Goal: Transaction & Acquisition: Subscribe to service/newsletter

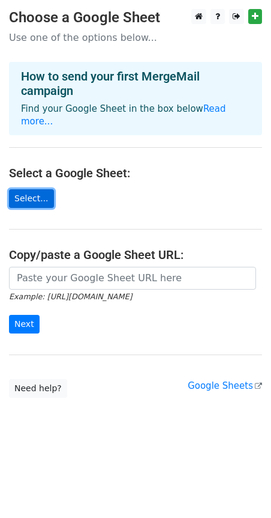
click at [28, 189] on link "Select..." at bounding box center [31, 198] width 45 height 19
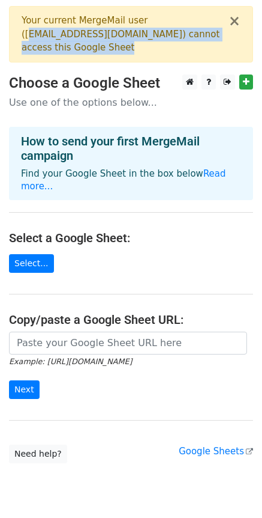
drag, startPoint x: 31, startPoint y: 30, endPoint x: 184, endPoint y: 44, distance: 153.8
click at [184, 44] on div "Your current MergeMail user ( dochodowebarberstwo@gmail.com ) cannot access thi…" at bounding box center [125, 34] width 207 height 41
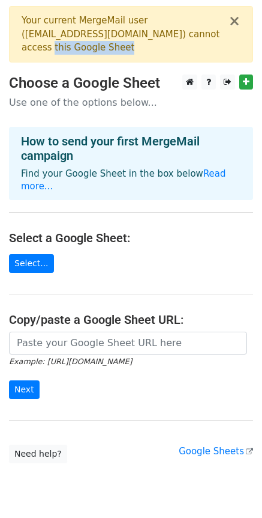
drag, startPoint x: 99, startPoint y: 46, endPoint x: 107, endPoint y: 46, distance: 8.4
click at [107, 46] on div "Your current MergeMail user ( dochodowebarberstwo@gmail.com ) cannot access thi…" at bounding box center [125, 34] width 207 height 41
click at [98, 16] on div "Your current MergeMail user ( dochodowebarberstwo@gmail.com ) cannot access thi…" at bounding box center [125, 34] width 207 height 41
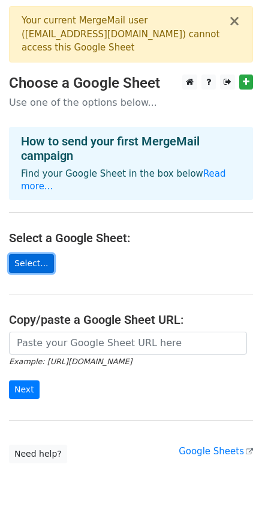
click at [46, 254] on link "Select..." at bounding box center [31, 263] width 45 height 19
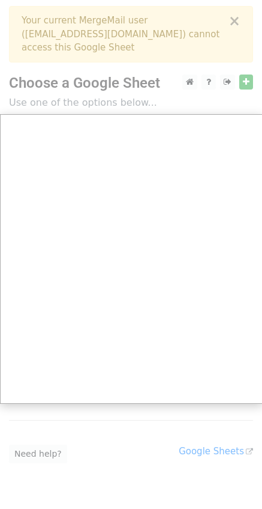
drag, startPoint x: 234, startPoint y: 13, endPoint x: 137, endPoint y: 0, distance: 97.6
click at [219, 13] on div at bounding box center [131, 273] width 262 height 546
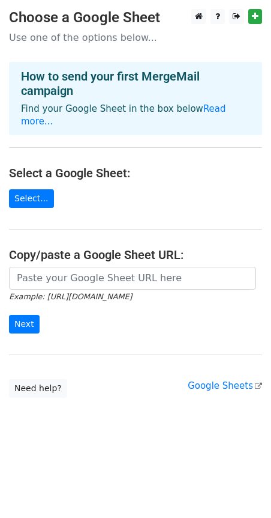
click at [26, 196] on main "Choose a Google Sheet Use one of the options below... How to send your first Me…" at bounding box center [135, 203] width 271 height 388
click at [34, 189] on link "Select..." at bounding box center [31, 198] width 45 height 19
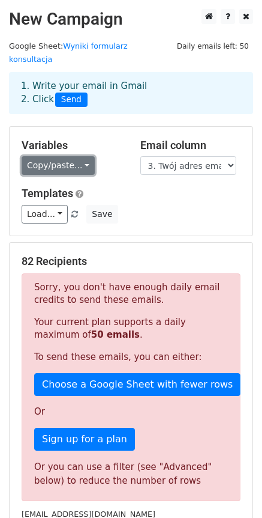
click at [75, 156] on link "Copy/paste..." at bounding box center [58, 165] width 73 height 19
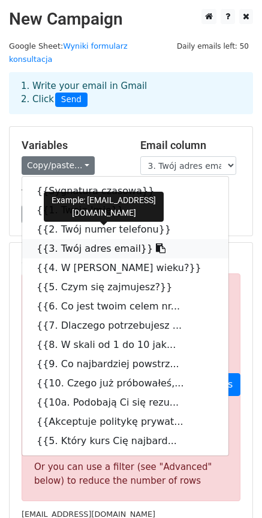
click at [107, 239] on link "{{3. Twój adres email}}" at bounding box center [125, 248] width 207 height 19
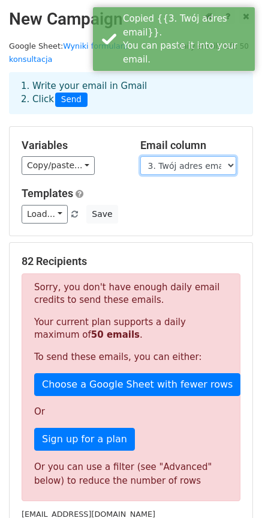
click at [204, 156] on select "Sygnatura czasowa 1. Twoje Imię 2. Twój numer telefonu 3. Twój adres email 4. W…" at bounding box center [188, 165] width 96 height 19
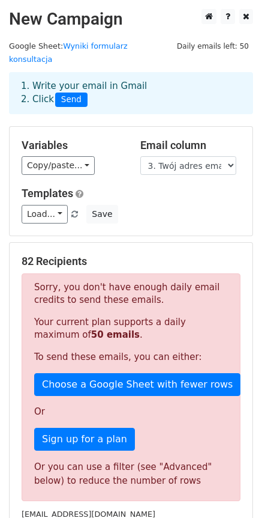
drag, startPoint x: 168, startPoint y: 159, endPoint x: 92, endPoint y: 112, distance: 89.8
click at [51, 205] on link "Load..." at bounding box center [45, 214] width 46 height 19
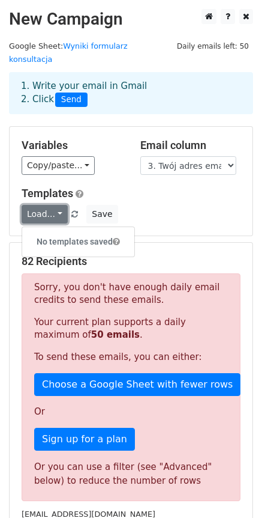
drag, startPoint x: 51, startPoint y: 199, endPoint x: 128, endPoint y: 188, distance: 78.3
click at [52, 205] on link "Load..." at bounding box center [45, 214] width 46 height 19
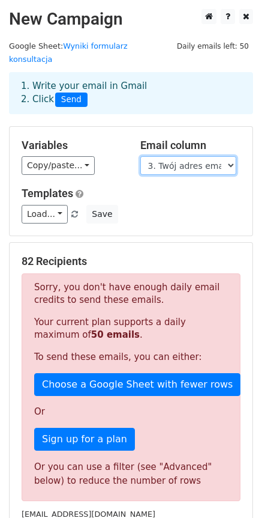
click at [210, 160] on select "Sygnatura czasowa 1. Twoje Imię 2. Twój numer telefonu 3. Twój adres email 4. W…" at bounding box center [188, 165] width 96 height 19
drag, startPoint x: 204, startPoint y: 152, endPoint x: 183, endPoint y: 139, distance: 24.5
click at [204, 156] on select "Sygnatura czasowa 1. Twoje Imię 2. Twój numer telefonu 3. Twój adres email 4. W…" at bounding box center [188, 165] width 96 height 19
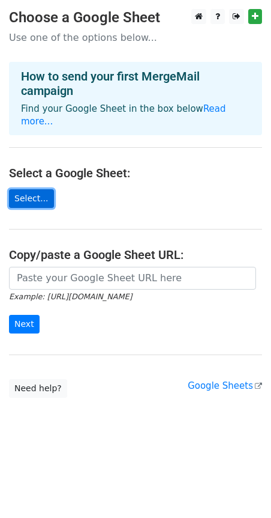
click at [29, 189] on link "Select..." at bounding box center [31, 198] width 45 height 19
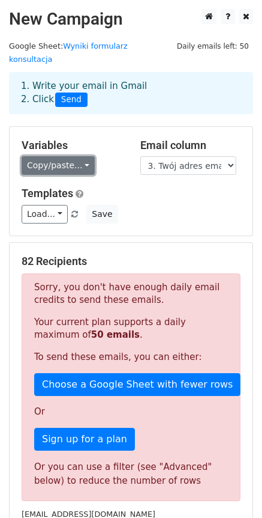
click at [40, 156] on link "Copy/paste..." at bounding box center [58, 165] width 73 height 19
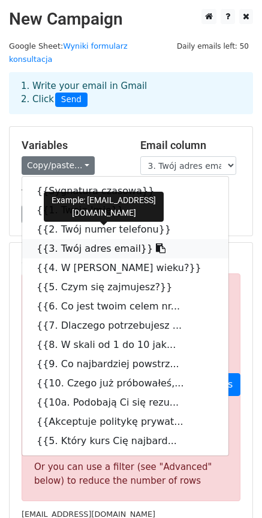
click at [77, 239] on link "{{3. Twój adres email}}" at bounding box center [125, 248] width 207 height 19
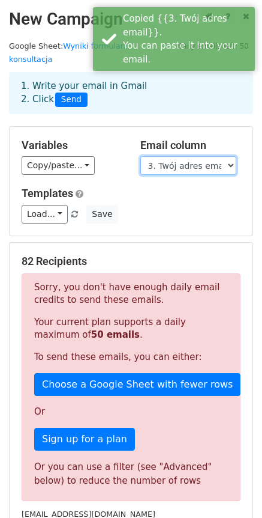
click at [214, 156] on select "Sygnatura czasowa 1. Twoje Imię 2. Twój numer telefonu 3. Twój adres email 4. W…" at bounding box center [188, 165] width 96 height 19
click at [140, 156] on select "Sygnatura czasowa 1. Twoje Imię 2. Twój numer telefonu 3. Twój adres email 4. W…" at bounding box center [188, 165] width 96 height 19
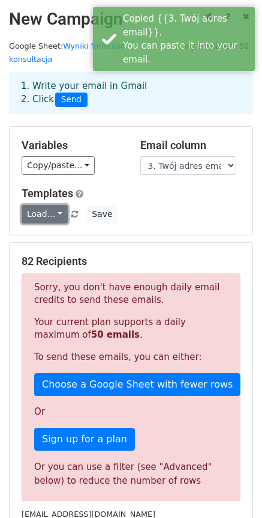
click at [55, 205] on link "Load..." at bounding box center [45, 214] width 46 height 19
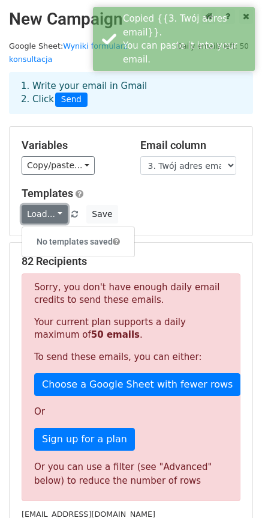
click at [55, 205] on link "Load..." at bounding box center [45, 214] width 46 height 19
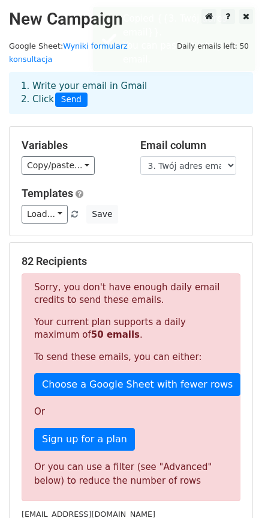
click at [206, 205] on div "Load... No templates saved Save" at bounding box center [131, 214] width 237 height 19
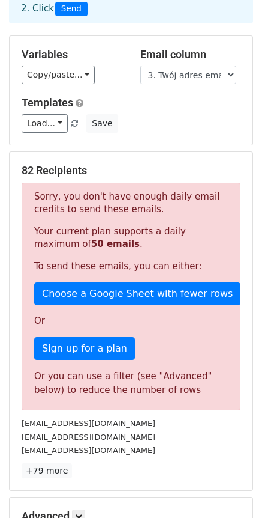
scroll to position [120, 0]
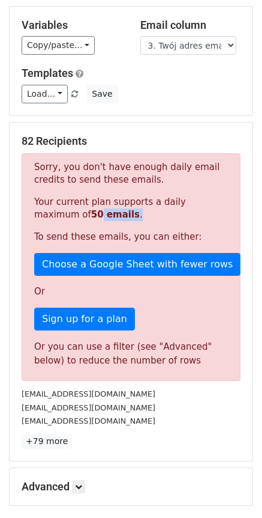
drag, startPoint x: 50, startPoint y: 197, endPoint x: 86, endPoint y: 199, distance: 36.7
click at [86, 199] on p "Your current plan supports a daily maximum of 50 emails ." at bounding box center [131, 208] width 194 height 25
click at [148, 196] on p "Your current plan supports a daily maximum of 50 emails ." at bounding box center [131, 208] width 194 height 25
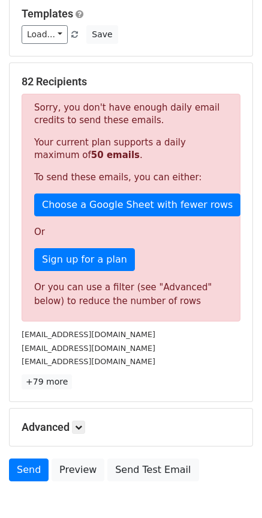
scroll to position [180, 0]
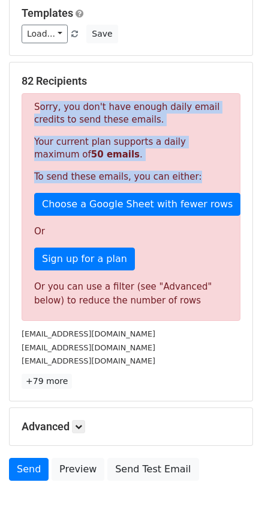
drag, startPoint x: 31, startPoint y: 76, endPoint x: 231, endPoint y: 161, distance: 216.6
click at [231, 161] on div "82 Recipients Sorry, you don't have enough daily email credits to send these em…" at bounding box center [131, 231] width 219 height 314
click at [228, 171] on p "To send these emails, you can either:" at bounding box center [131, 177] width 194 height 13
drag, startPoint x: 193, startPoint y: 160, endPoint x: 12, endPoint y: 80, distance: 197.9
click at [12, 80] on div "82 Recipients Sorry, you don't have enough daily email credits to send these em…" at bounding box center [131, 231] width 243 height 338
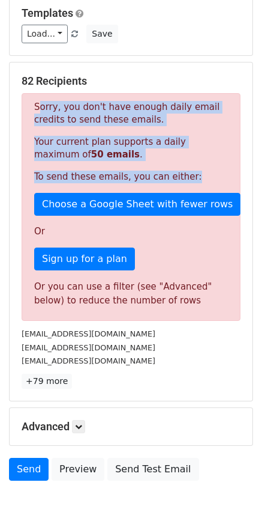
click at [155, 118] on div "Sorry, you don't have enough daily email credits to send these emails. Your cur…" at bounding box center [131, 207] width 219 height 228
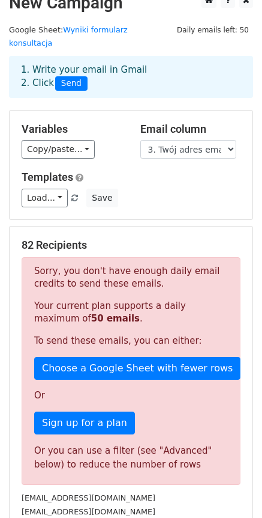
scroll to position [0, 0]
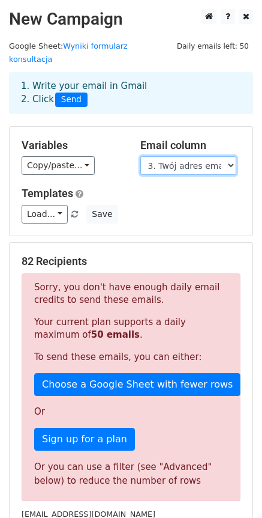
drag, startPoint x: 202, startPoint y: 143, endPoint x: 183, endPoint y: 142, distance: 18.6
click at [202, 156] on select "Sygnatura czasowa 1. Twoje Imię 2. Twój numer telefonu 3. Twój adres email 4. W…" at bounding box center [188, 165] width 96 height 19
click at [130, 139] on div "Variables Copy/paste... {{Sygnatura czasowa}} {{1. Twoje Imię}} {{2. Twój numer…" at bounding box center [72, 157] width 119 height 37
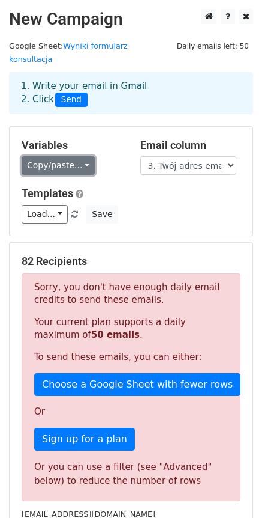
click at [51, 156] on link "Copy/paste..." at bounding box center [58, 165] width 73 height 19
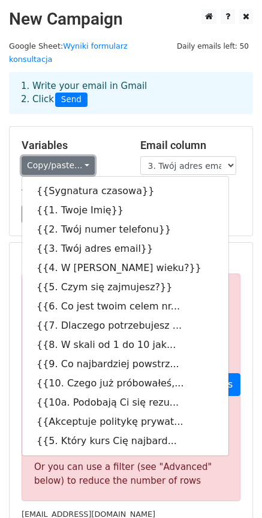
drag, startPoint x: 74, startPoint y: 151, endPoint x: 105, endPoint y: 136, distance: 34.1
click at [74, 156] on link "Copy/paste..." at bounding box center [58, 165] width 73 height 19
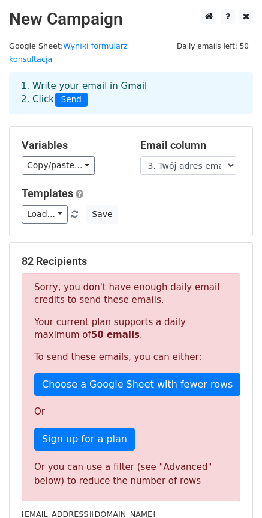
click at [117, 139] on h5 "Variables" at bounding box center [72, 145] width 101 height 13
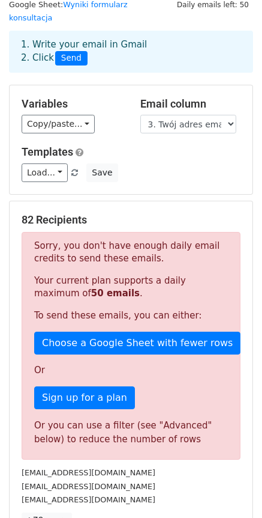
scroll to position [60, 0]
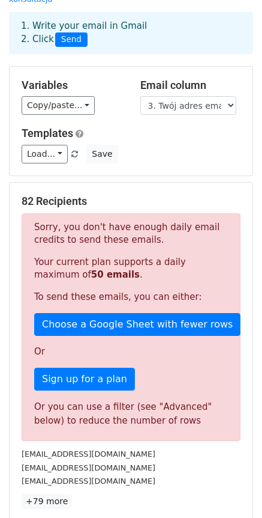
click at [57, 130] on div "Templates Load... No templates saved Save" at bounding box center [131, 145] width 237 height 37
click at [53, 145] on link "Load..." at bounding box center [45, 154] width 46 height 19
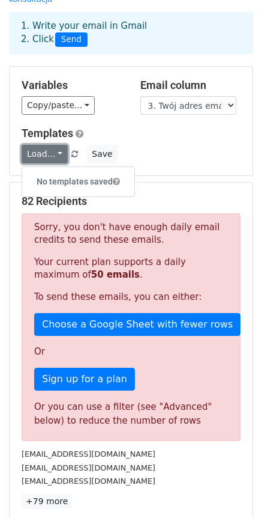
click at [53, 145] on link "Load..." at bounding box center [45, 154] width 46 height 19
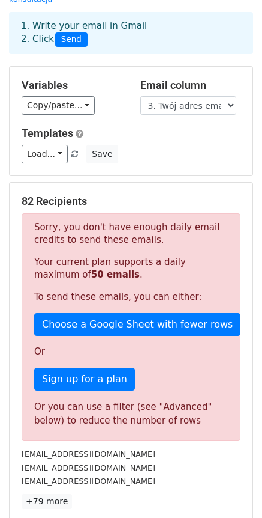
drag, startPoint x: 36, startPoint y: 184, endPoint x: 163, endPoint y: 192, distance: 126.9
click at [160, 195] on h5 "82 Recipients" at bounding box center [131, 201] width 219 height 13
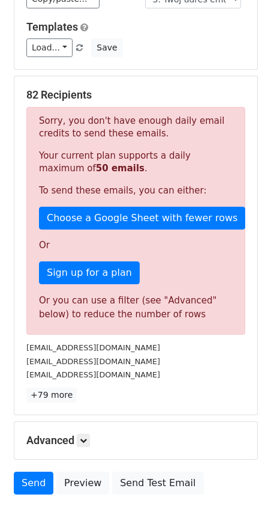
scroll to position [231, 0]
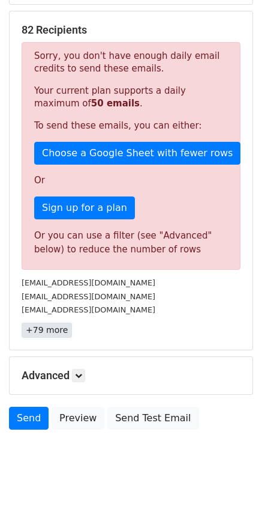
click at [56, 322] on link "+79 more" at bounding box center [47, 329] width 50 height 15
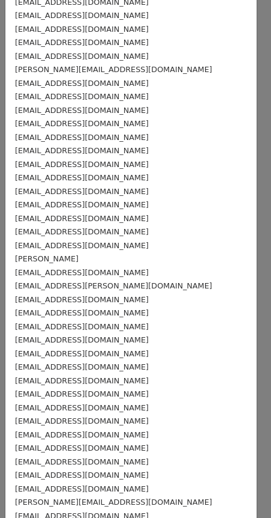
scroll to position [240, 0]
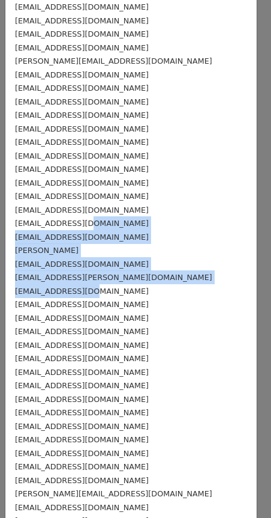
drag, startPoint x: 77, startPoint y: 216, endPoint x: 3, endPoint y: 278, distance: 96.8
click at [113, 294] on div "antekklejn6@gmail.com marcellewinski9@gmail.com nigelxxx07@gmail.com Piwowarnr1…" at bounding box center [131, 364] width 252 height 1127
click at [106, 249] on div "Radosław Grzybowski" at bounding box center [131, 250] width 232 height 14
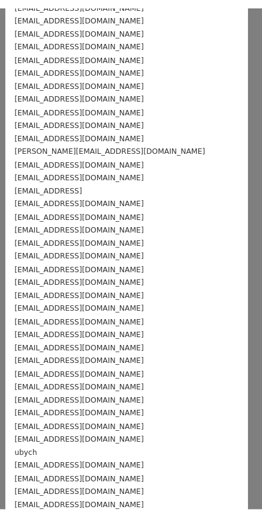
scroll to position [699, 0]
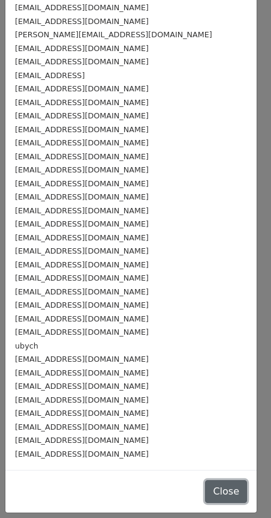
click at [210, 496] on button "Close" at bounding box center [226, 491] width 42 height 23
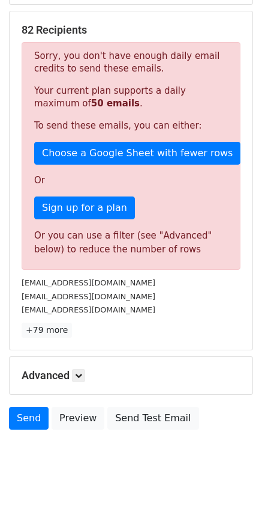
click at [79, 369] on div "Advanced Tracking Track Opens UTM Codes Track Clicks Filters Only include sprea…" at bounding box center [131, 375] width 243 height 37
click at [85, 369] on link at bounding box center [78, 375] width 13 height 13
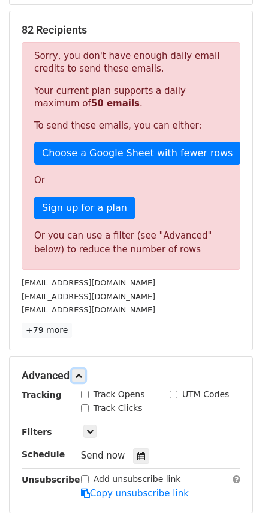
scroll to position [349, 0]
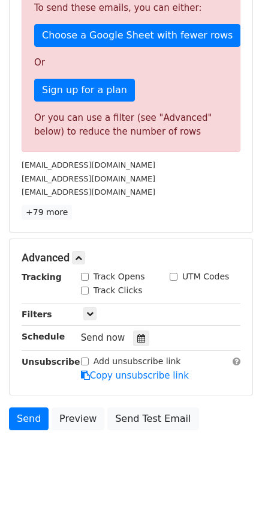
click at [102, 307] on div "Only include spreadsheet rows that match the following filters:" at bounding box center [161, 314] width 178 height 14
click at [87, 307] on link at bounding box center [89, 313] width 13 height 13
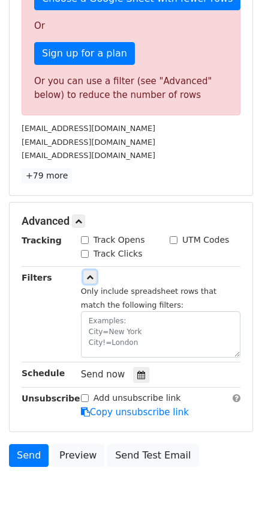
scroll to position [422, 0]
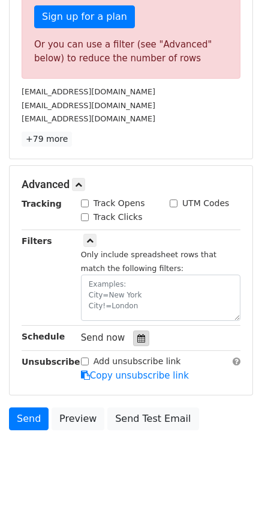
drag, startPoint x: 103, startPoint y: 328, endPoint x: 131, endPoint y: 329, distance: 28.2
click at [127, 330] on div "Send now" at bounding box center [151, 338] width 141 height 16
click at [186, 330] on div "Send now" at bounding box center [151, 338] width 141 height 16
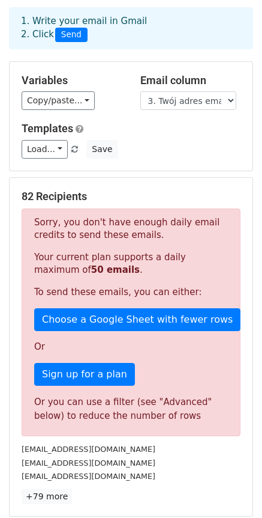
scroll to position [60, 0]
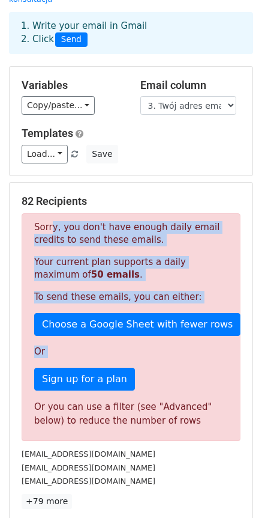
drag, startPoint x: 111, startPoint y: 290, endPoint x: 201, endPoint y: 388, distance: 133.0
click at [193, 379] on div "Sorry, you don't have enough daily email credits to send these emails. Your cur…" at bounding box center [131, 327] width 219 height 228
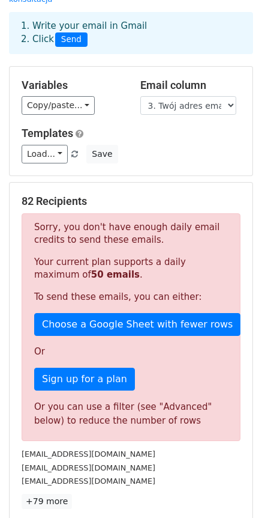
click at [203, 400] on div "Or you can use a filter (see "Advanced" below) to reduce the number of rows" at bounding box center [131, 413] width 194 height 27
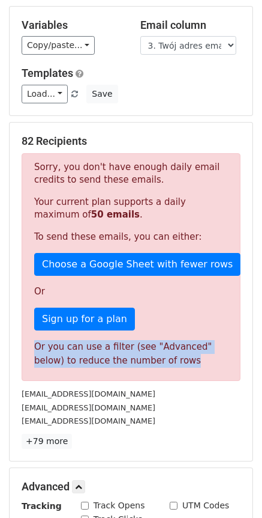
drag, startPoint x: 90, startPoint y: 340, endPoint x: 194, endPoint y: 354, distance: 104.9
click at [194, 354] on div "Sorry, you don't have enough daily email credits to send these emails. Your cur…" at bounding box center [131, 267] width 219 height 228
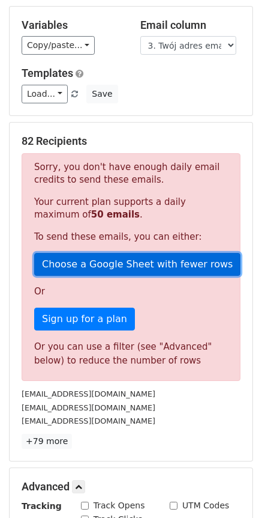
click at [158, 256] on link "Choose a Google Sheet with fewer rows" at bounding box center [137, 264] width 207 height 23
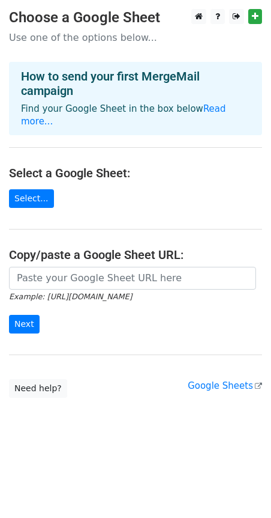
click at [47, 189] on main "Choose a Google Sheet Use one of the options below... How to send your first Me…" at bounding box center [135, 203] width 271 height 388
click at [41, 189] on link "Select..." at bounding box center [31, 198] width 45 height 19
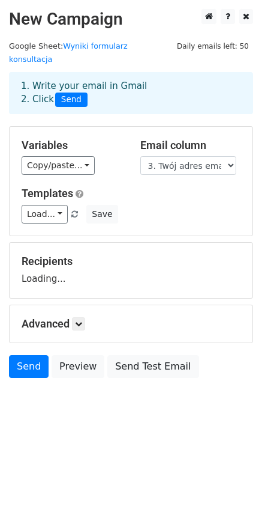
drag, startPoint x: 200, startPoint y: 154, endPoint x: 179, endPoint y: 155, distance: 21.0
click at [200, 156] on select "Sygnatura czasowa 1. Twoje Imię 2. Twój numer telefonu 3. Twój adres email 4. W…" at bounding box center [188, 165] width 96 height 19
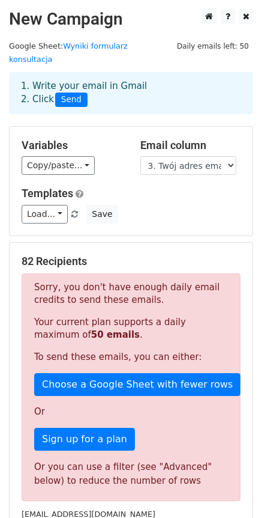
click at [56, 163] on div "Variables Copy/paste... {{Sygnatura czasowa}} {{1. Twoje Imię}} {{2. Twój numer…" at bounding box center [131, 181] width 243 height 109
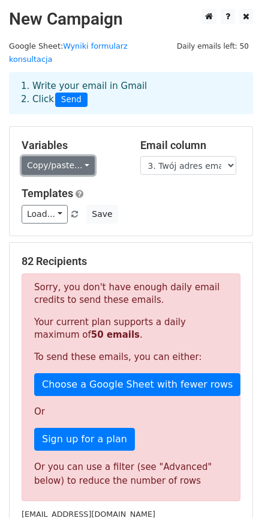
click at [68, 157] on link "Copy/paste..." at bounding box center [58, 165] width 73 height 19
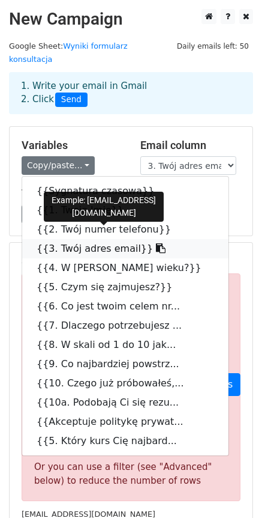
click at [67, 239] on link "{{3. Twój adres email}}" at bounding box center [125, 248] width 207 height 19
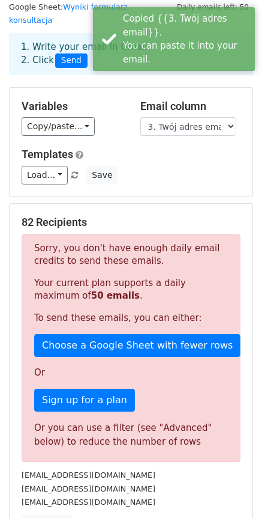
scroll to position [60, 0]
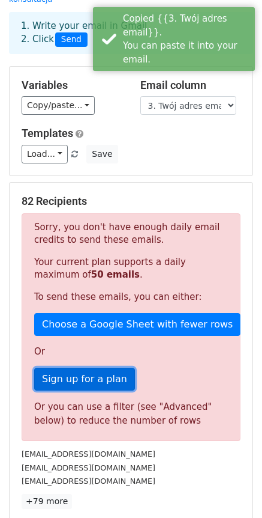
click at [106, 370] on link "Sign up for a plan" at bounding box center [84, 378] width 101 height 23
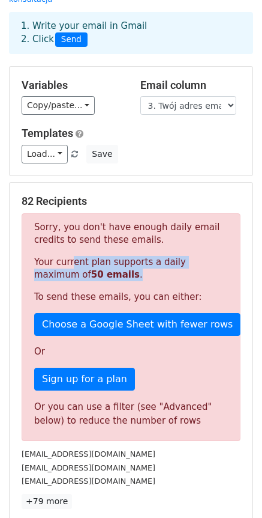
drag, startPoint x: 67, startPoint y: 244, endPoint x: 214, endPoint y: 258, distance: 147.7
click at [214, 258] on p "Your current plan supports a daily maximum of 50 emails ." at bounding box center [131, 268] width 194 height 25
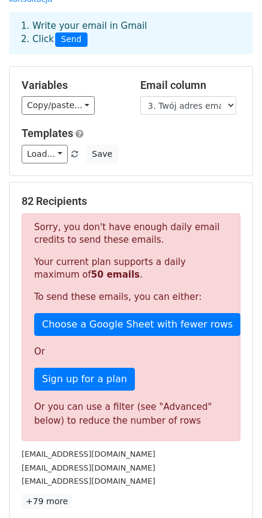
click at [174, 291] on p "To send these emails, you can either:" at bounding box center [131, 297] width 194 height 13
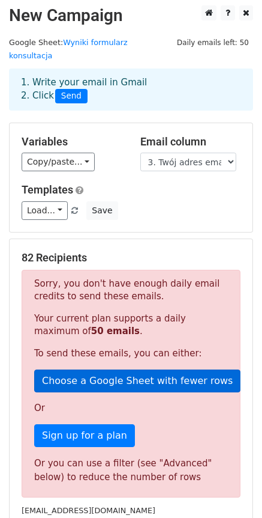
scroll to position [0, 0]
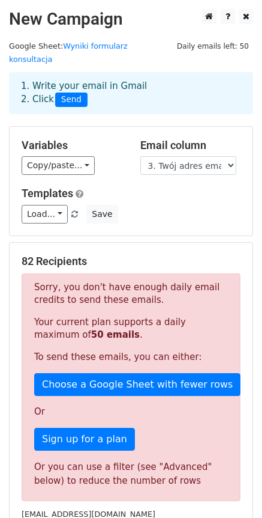
click at [161, 318] on p "Your current plan supports a daily maximum of 50 emails ." at bounding box center [131, 328] width 194 height 25
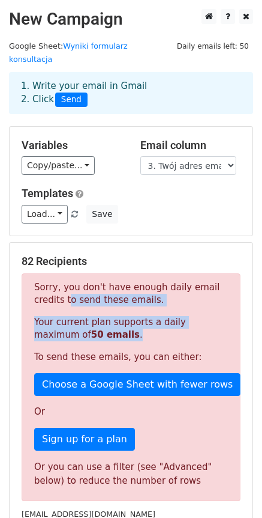
drag, startPoint x: 136, startPoint y: 316, endPoint x: 37, endPoint y: 284, distance: 104.0
click at [21, 282] on div "82 Recipients Sorry, you don't have enough daily email credits to send these em…" at bounding box center [131, 412] width 243 height 338
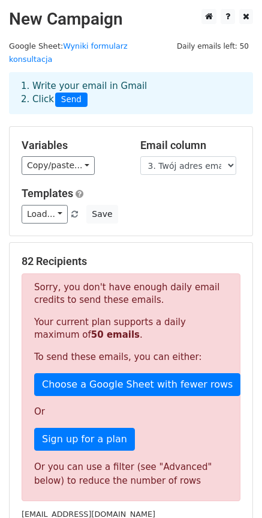
drag, startPoint x: 50, startPoint y: 76, endPoint x: 146, endPoint y: 76, distance: 96.1
click at [145, 79] on div "1. Write your email in Gmail 2. Click Send" at bounding box center [131, 93] width 238 height 28
click at [149, 79] on div "1. Write your email in Gmail 2. Click Send" at bounding box center [131, 93] width 238 height 28
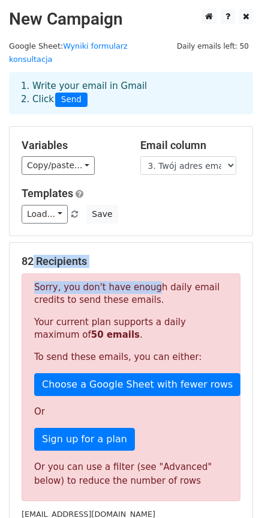
drag, startPoint x: 28, startPoint y: 246, endPoint x: 145, endPoint y: 258, distance: 118.3
click at [145, 258] on div "82 Recipients Sorry, you don't have enough daily email credits to send these em…" at bounding box center [131, 412] width 219 height 314
click at [145, 256] on div "82 Recipients Sorry, you don't have enough daily email credits to send these em…" at bounding box center [131, 412] width 219 height 314
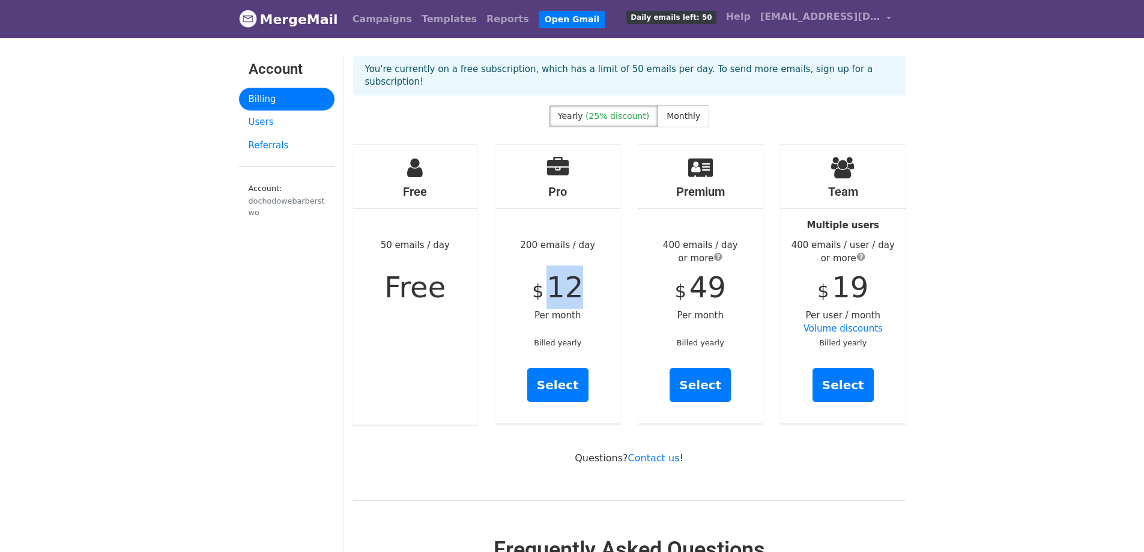
drag, startPoint x: 555, startPoint y: 270, endPoint x: 606, endPoint y: 267, distance: 50.5
click at [606, 267] on div "Pro 200 emails / day $ 12 Per month Billed yearly Select" at bounding box center [557, 284] width 125 height 279
drag, startPoint x: 545, startPoint y: 275, endPoint x: 586, endPoint y: 264, distance: 42.2
click at [586, 264] on div "Pro 200 emails / day $ 12 Per month Billed yearly Select" at bounding box center [557, 284] width 125 height 279
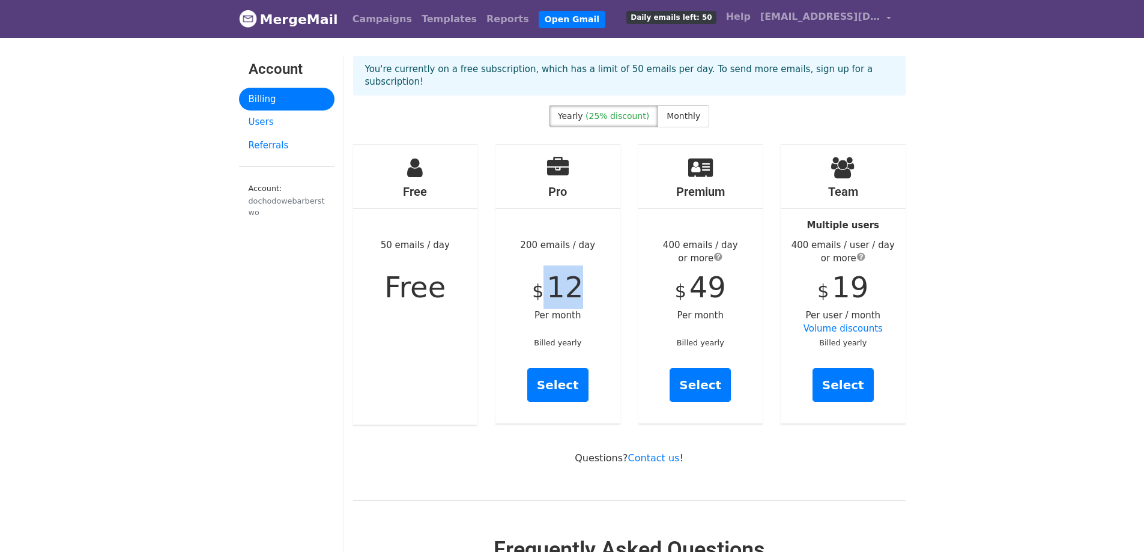
click at [587, 264] on div "Pro 200 emails / day $ 12 Per month Billed yearly Select" at bounding box center [557, 284] width 125 height 279
drag, startPoint x: 892, startPoint y: 228, endPoint x: 906, endPoint y: 234, distance: 14.8
click at [896, 238] on div "400 emails / user / day or more" at bounding box center [842, 251] width 125 height 27
click at [902, 238] on div "400 emails / user / day or more" at bounding box center [842, 251] width 125 height 27
drag, startPoint x: 526, startPoint y: 253, endPoint x: 608, endPoint y: 274, distance: 84.2
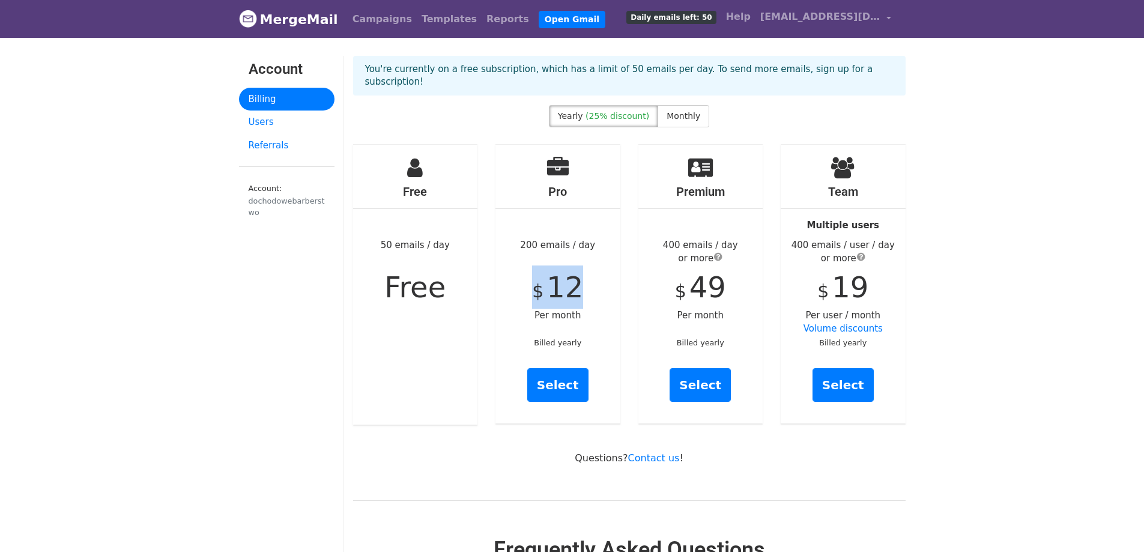
click at [607, 274] on div "Pro 200 emails / day $ 12 Per month Billed yearly Select" at bounding box center [557, 284] width 125 height 279
click at [608, 274] on div "Pro 200 emails / day $ 12 Per month Billed yearly Select" at bounding box center [557, 284] width 125 height 279
click at [543, 385] on link "Select" at bounding box center [557, 385] width 61 height 34
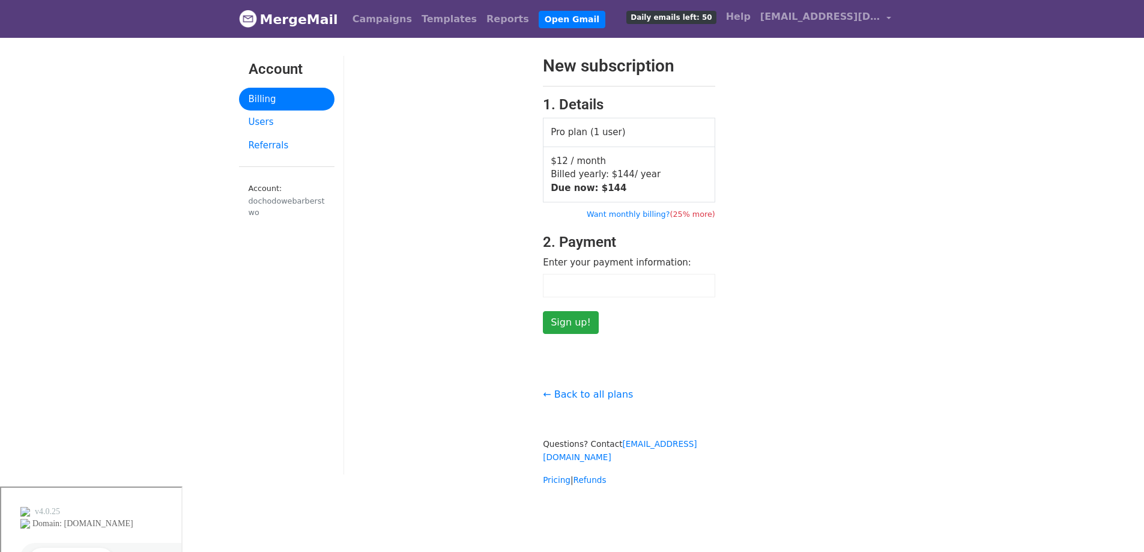
click at [797, 210] on div "New subscription 1. Details Pro plan (1 user) $12 / month Billed yearly: $ 144 …" at bounding box center [629, 195] width 570 height 278
drag, startPoint x: 533, startPoint y: 246, endPoint x: 543, endPoint y: 235, distance: 14.9
click at [533, 246] on div at bounding box center [439, 195] width 190 height 278
drag, startPoint x: 574, startPoint y: 244, endPoint x: 759, endPoint y: 243, distance: 184.9
click at [756, 244] on div "New subscription 1. Details Pro plan (1 user) $12 / month Billed yearly: $ 144 …" at bounding box center [629, 195] width 570 height 278
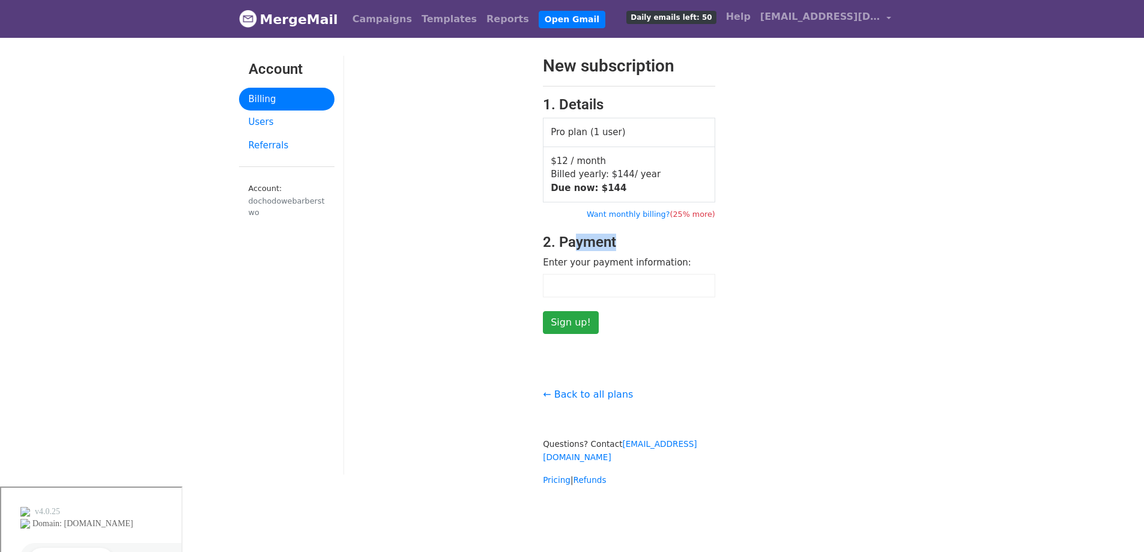
click at [762, 242] on div "New subscription 1. Details Pro plan (1 user) $12 / month Billed yearly: $ 144 …" at bounding box center [629, 195] width 570 height 278
click at [617, 175] on span "144" at bounding box center [625, 174] width 17 height 11
click at [560, 328] on input "Sign up!" at bounding box center [571, 322] width 56 height 23
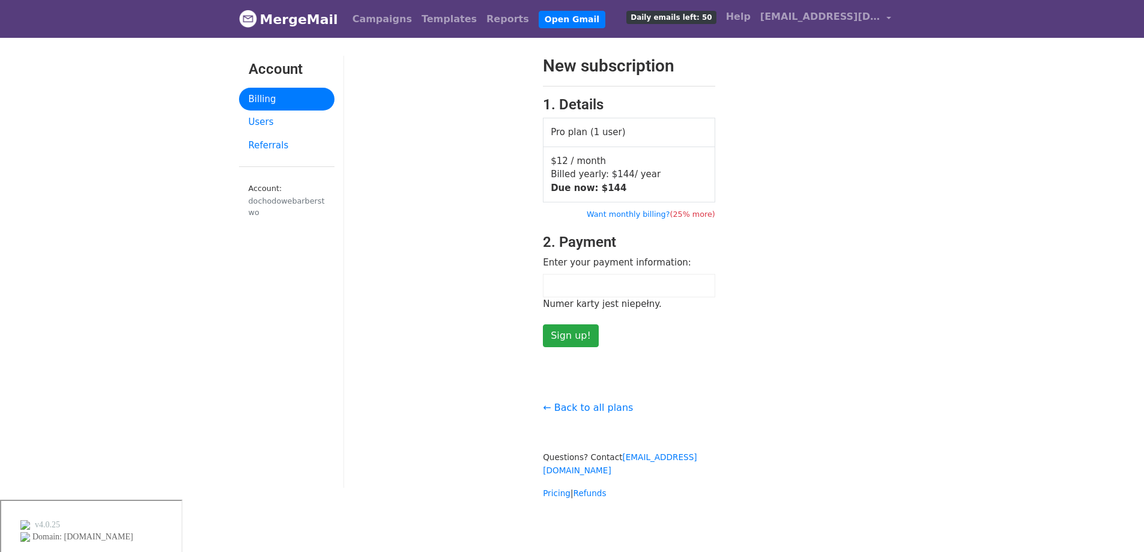
click at [585, 301] on div "Numer karty jest niepełny." at bounding box center [629, 304] width 172 height 14
click at [843, 211] on div "New subscription 1. Details Pro plan (1 user) $12 / month Billed yearly: $ 144 …" at bounding box center [629, 201] width 570 height 291
click at [898, 247] on div "New subscription 1. Details Pro plan (1 user) $12 / month Billed yearly: $ 144 …" at bounding box center [629, 201] width 570 height 291
click at [602, 291] on div at bounding box center [629, 285] width 172 height 23
drag, startPoint x: 923, startPoint y: 272, endPoint x: 945, endPoint y: 259, distance: 25.5
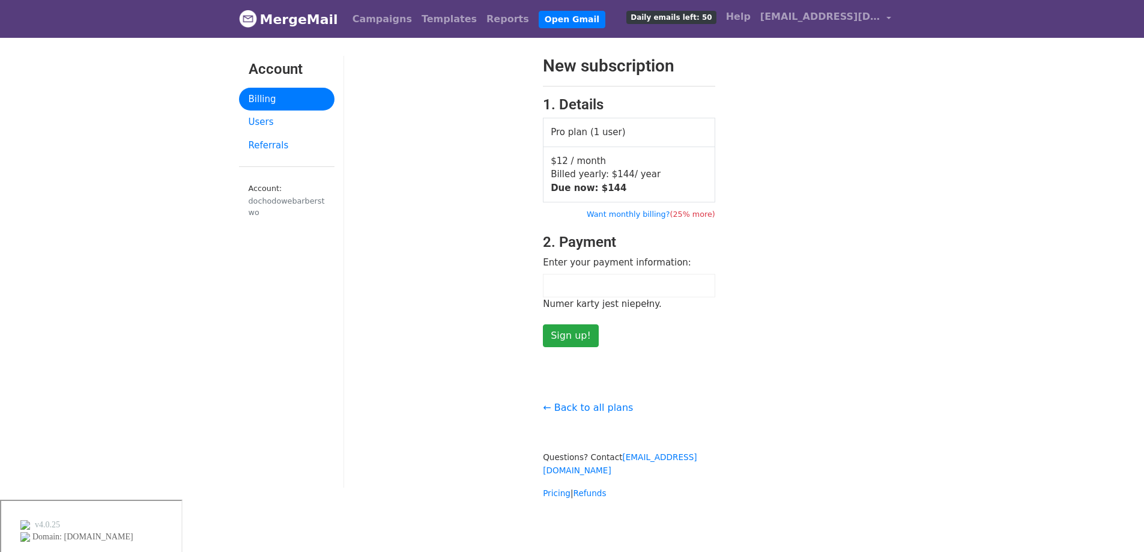
click at [923, 272] on body "MergeMail Campaigns Templates Reports Open Gmail Daily emails left: 50 Help doc…" at bounding box center [572, 322] width 1144 height 644
click at [973, 243] on body "MergeMail Campaigns Templates Reports Open Gmail Daily emails left: 50 Help doc…" at bounding box center [572, 322] width 1144 height 644
click at [847, 247] on div "New subscription 1. Details Pro plan (1 user) $12 / month Billed yearly: $ 144 …" at bounding box center [629, 201] width 570 height 291
drag, startPoint x: 835, startPoint y: 309, endPoint x: 822, endPoint y: 305, distance: 13.1
click at [834, 308] on div "New subscription 1. Details Pro plan (1 user) $12 / month Billed yearly: $ 144 …" at bounding box center [629, 201] width 570 height 291
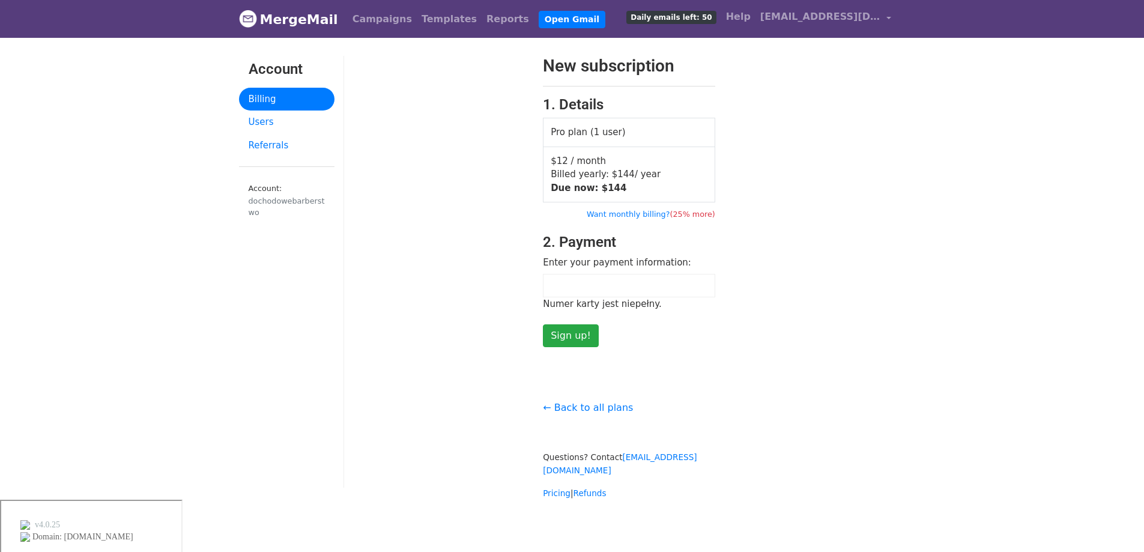
click at [853, 255] on div "New subscription 1. Details Pro plan (1 user) $12 / month Billed yearly: $ 144 …" at bounding box center [629, 201] width 570 height 291
drag, startPoint x: 551, startPoint y: 163, endPoint x: 654, endPoint y: 187, distance: 105.9
click at [654, 187] on div "Pro plan (1 user) $12 / month Billed yearly: $ 144 / year Due now: $ 144 Want m…" at bounding box center [629, 169] width 190 height 102
click at [654, 187] on td "$12 / month Billed yearly: $ 144 / year Due now: $ 144" at bounding box center [629, 174] width 172 height 56
click at [769, 252] on div "New subscription 1. Details Pro plan (1 user) $12 / month Billed yearly: $ 144 …" at bounding box center [629, 201] width 570 height 291
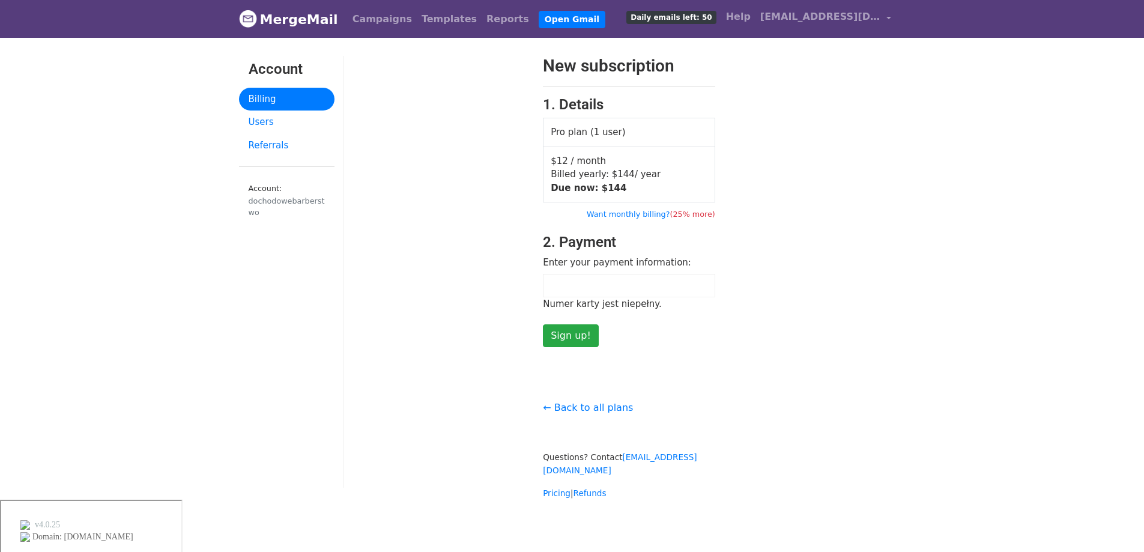
click at [892, 247] on div "New subscription 1. Details Pro plan (1 user) $12 / month Billed yearly: $ 144 …" at bounding box center [629, 201] width 570 height 291
drag, startPoint x: 906, startPoint y: 268, endPoint x: 893, endPoint y: 261, distance: 14.5
click at [906, 268] on div "New subscription 1. Details Pro plan (1 user) $12 / month Billed yearly: $ 144 …" at bounding box center [629, 201] width 570 height 291
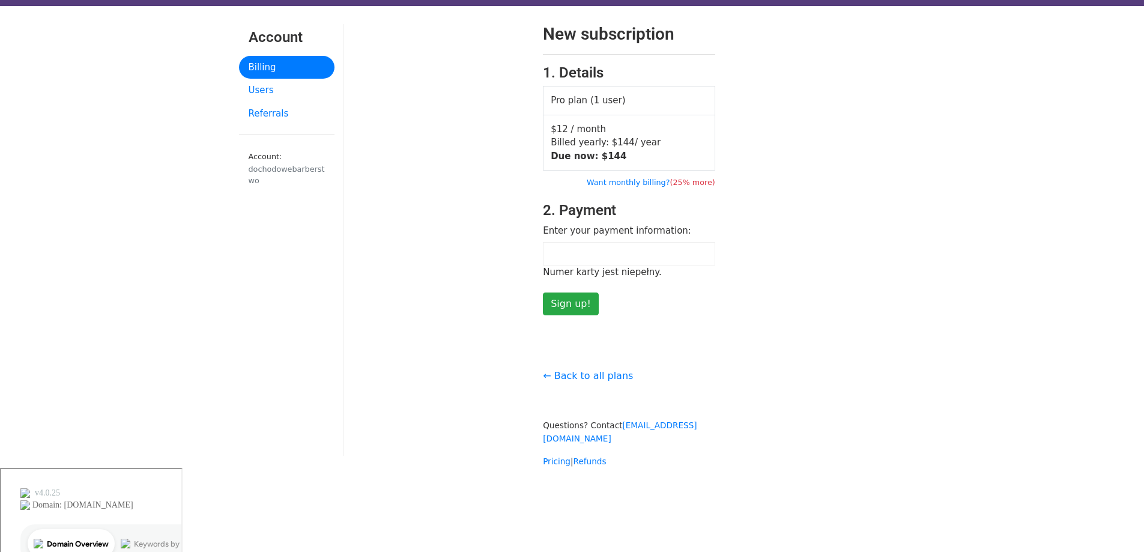
click at [597, 245] on div at bounding box center [629, 253] width 172 height 23
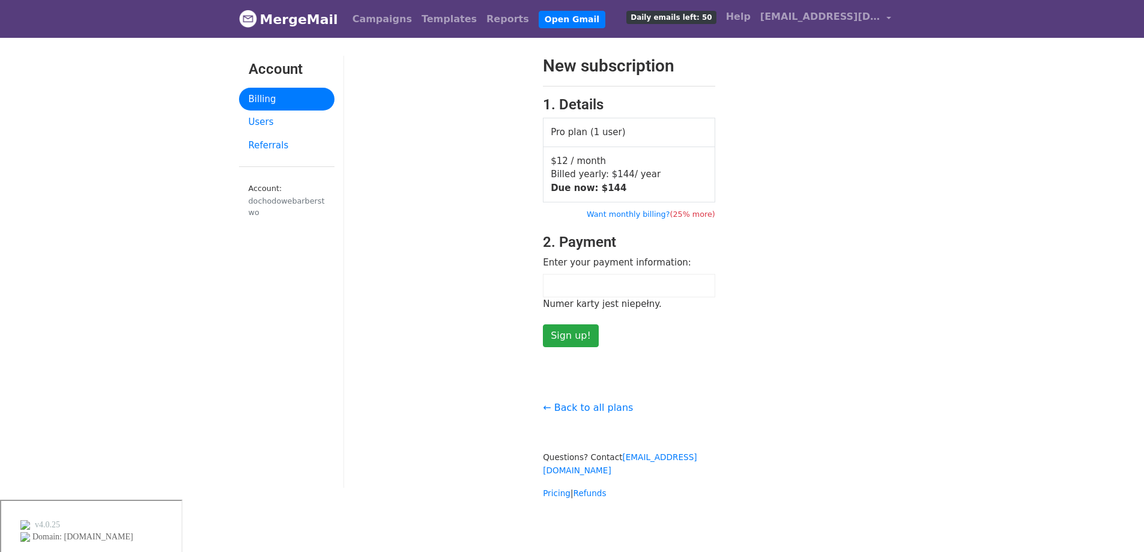
click at [866, 82] on div "New subscription 1. Details Pro plan (1 user) $12 / month Billed yearly: $ 144 …" at bounding box center [629, 201] width 570 height 291
drag, startPoint x: 908, startPoint y: 112, endPoint x: 902, endPoint y: 107, distance: 7.7
click at [904, 112] on div "New subscription 1. Details Pro plan (1 user) $12 / month Billed yearly: $ 144 …" at bounding box center [629, 201] width 570 height 291
click at [826, 123] on div "New subscription 1. Details Pro plan (1 user) $12 / month Billed yearly: $ 144 …" at bounding box center [629, 201] width 570 height 291
click at [881, 339] on div "New subscription 1. Details Pro plan (1 user) $12 / month Billed yearly: $ 144 …" at bounding box center [629, 201] width 570 height 291
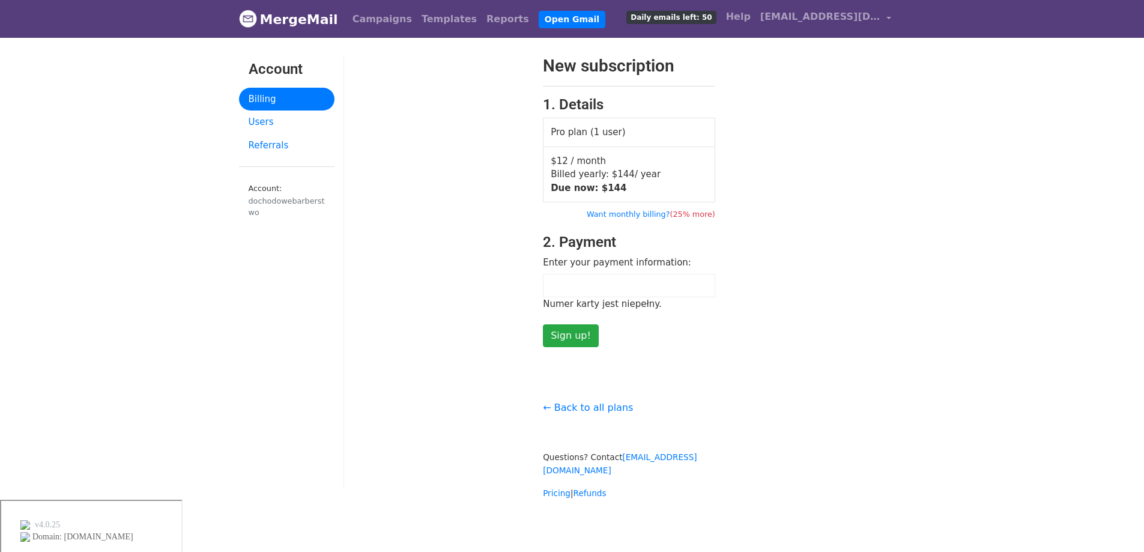
click at [696, 291] on div at bounding box center [629, 285] width 172 height 23
click at [817, 292] on div "New subscription 1. Details Pro plan (1 user) $12 / month Billed yearly: $ 144 …" at bounding box center [629, 201] width 570 height 291
drag, startPoint x: 611, startPoint y: 187, endPoint x: 629, endPoint y: 187, distance: 18.0
click at [629, 187] on td "$12 / month Billed yearly: $ 144 / year Due now: $ 144" at bounding box center [629, 174] width 172 height 56
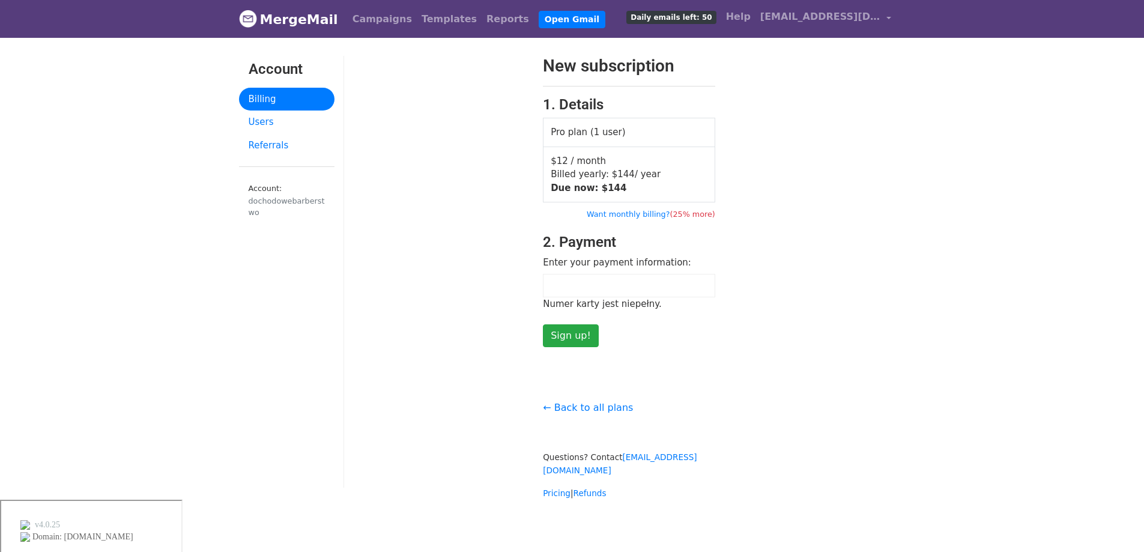
click at [634, 169] on td "$12 / month Billed yearly: $ 144 / year Due now: $ 144" at bounding box center [629, 174] width 172 height 56
drag, startPoint x: 594, startPoint y: 406, endPoint x: 631, endPoint y: 385, distance: 42.5
click at [595, 406] on link "← Back to all plans" at bounding box center [588, 407] width 90 height 11
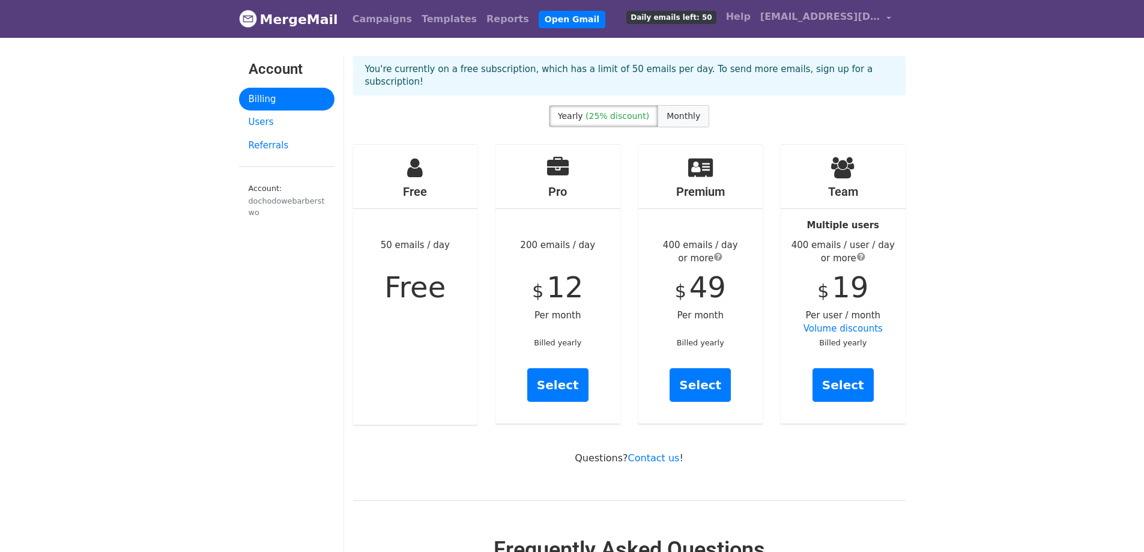
click at [692, 111] on span "Monthly" at bounding box center [683, 116] width 34 height 10
drag, startPoint x: 548, startPoint y: 278, endPoint x: 602, endPoint y: 280, distance: 53.5
click at [602, 280] on div "Pro 200 emails / day $ 16 Per month Billed monthly Select" at bounding box center [557, 284] width 125 height 279
click at [561, 368] on link "Select" at bounding box center [557, 385] width 61 height 34
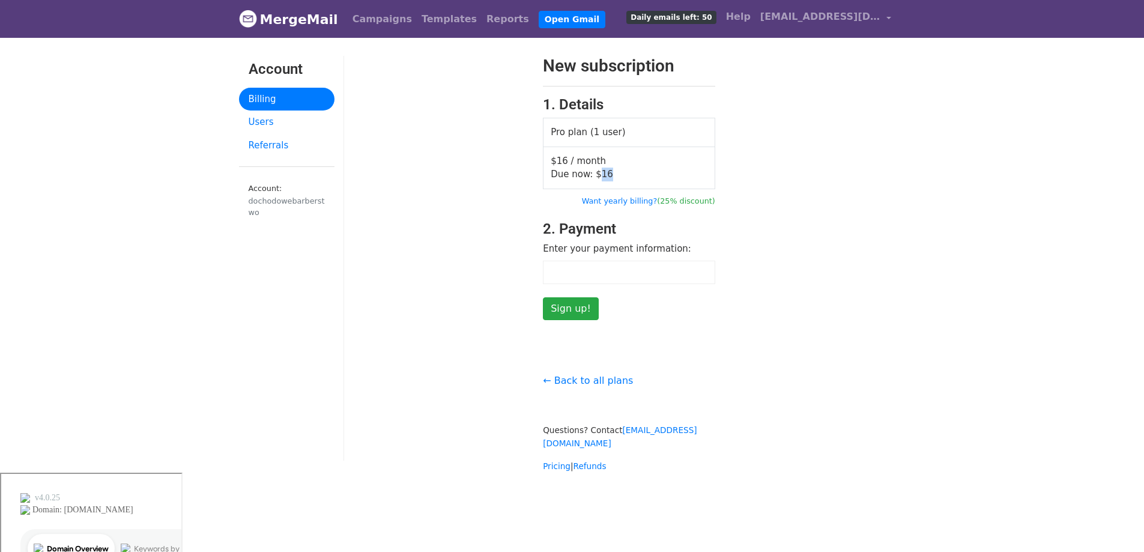
drag, startPoint x: 612, startPoint y: 168, endPoint x: 633, endPoint y: 169, distance: 21.1
click at [630, 169] on td "$16 / month Due now: $ 16" at bounding box center [629, 167] width 172 height 42
click at [633, 169] on td "$16 / month Due now: $ 16" at bounding box center [629, 167] width 172 height 42
click at [587, 262] on div at bounding box center [629, 272] width 172 height 23
click at [564, 300] on input "Sign up!" at bounding box center [571, 308] width 56 height 23
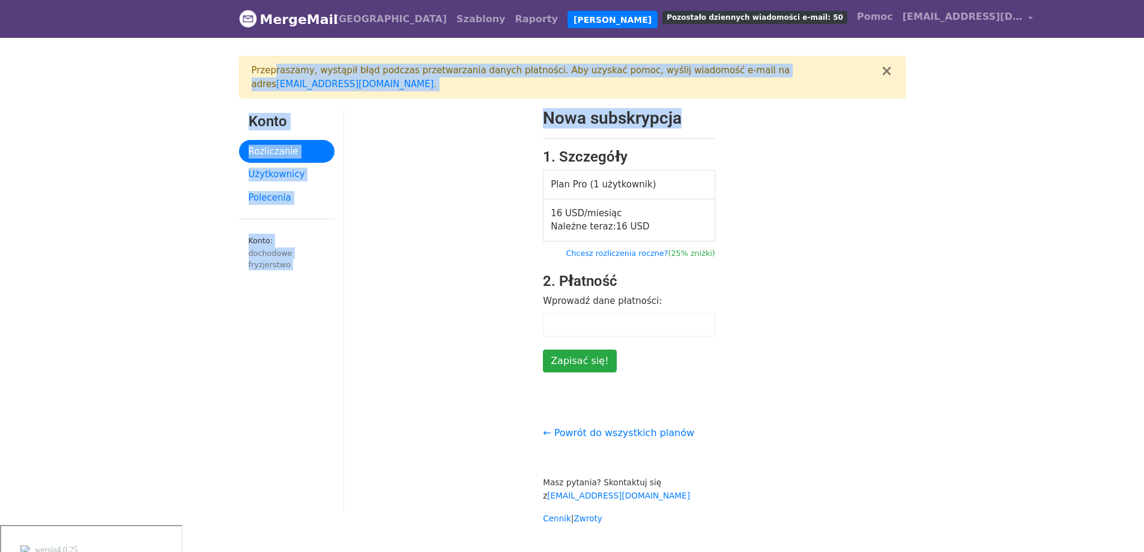
drag, startPoint x: 303, startPoint y: 71, endPoint x: 902, endPoint y: 118, distance: 601.0
click at [878, 97] on main "× Przepraszamy, wystąpił błąd podczas przetwarzania danych płatności. Aby uzysk…" at bounding box center [572, 290] width 684 height 469
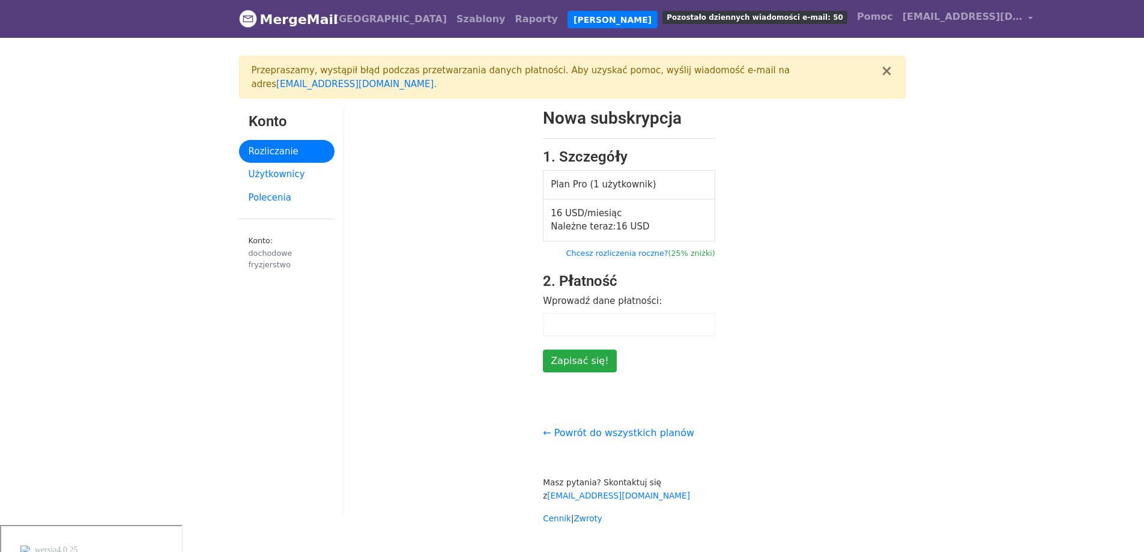
click at [937, 214] on body "MergeMail Kampanie Szablony Raporty Otwórz Gmaila Pozostało dziennych wiadomośc…" at bounding box center [572, 334] width 1144 height 669
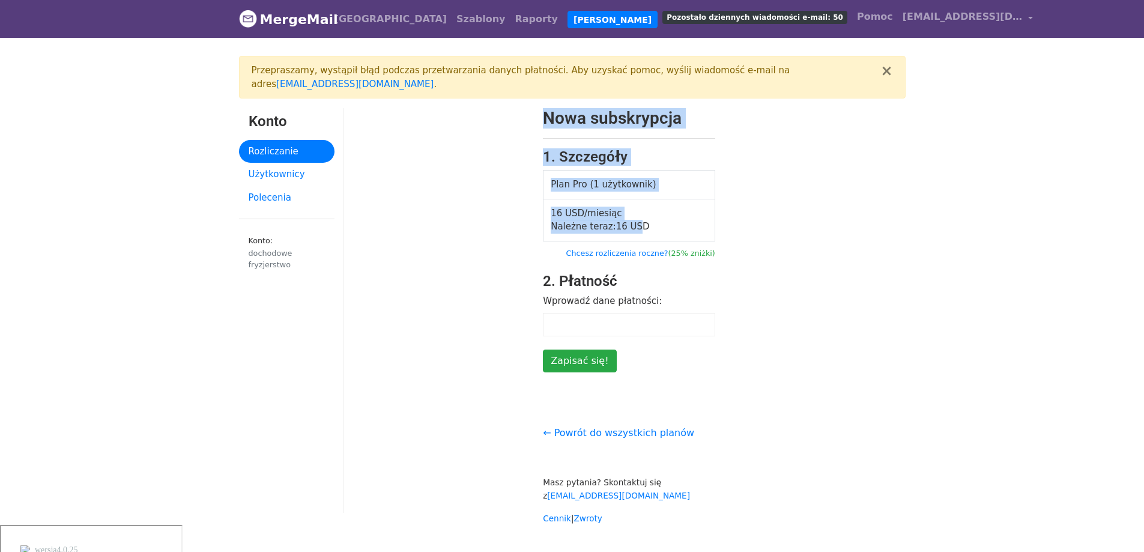
drag, startPoint x: 528, startPoint y: 189, endPoint x: 671, endPoint y: 229, distance: 148.6
click at [671, 229] on div "Nowa subskrypcja 1. Szczegóły Plan Pro (1 użytkownik) 16 USD/miesiąc Należne te…" at bounding box center [629, 240] width 570 height 264
click at [687, 213] on td "16 USD/miesiąc Należne teraz: 16 USD" at bounding box center [629, 220] width 172 height 42
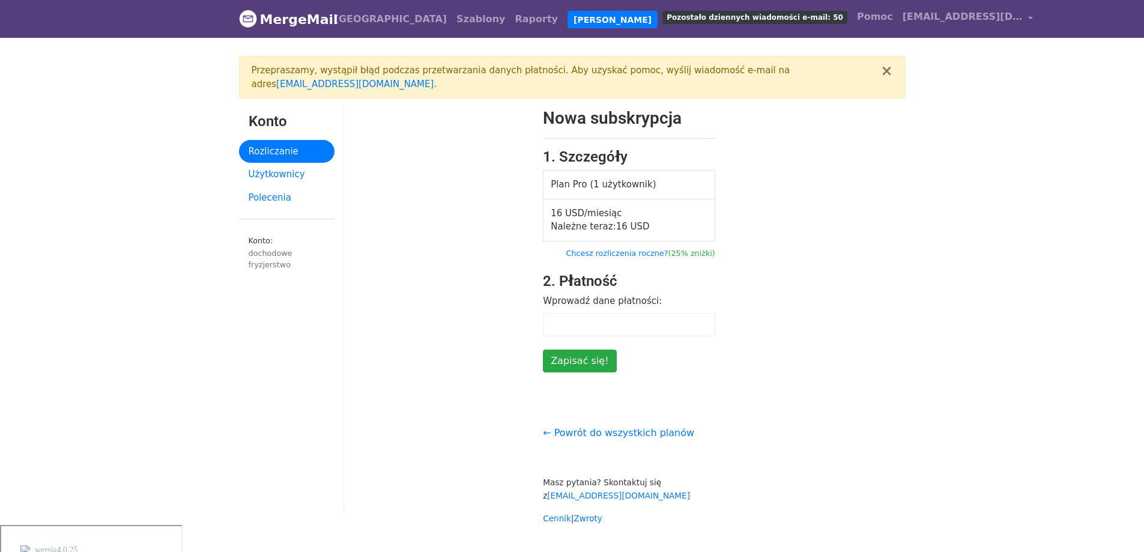
click at [894, 255] on div "Nowa subskrypcja 1. Szczegóły Plan Pro (1 użytkownik) 16 USD/miesiąc Należne te…" at bounding box center [629, 240] width 570 height 264
drag, startPoint x: 938, startPoint y: 249, endPoint x: 630, endPoint y: 277, distance: 309.9
click at [938, 249] on body "MergeMail Kampanie Szablony Raporty Otwórz Gmaila Pozostało dziennych wiadomośc…" at bounding box center [572, 334] width 1144 height 669
click at [598, 313] on div at bounding box center [629, 324] width 172 height 23
click at [872, 176] on div "Nowa subskrypcja 1. Szczegóły Plan Pro (1 użytkownik) 16 USD/miesiąc Należne te…" at bounding box center [629, 240] width 570 height 264
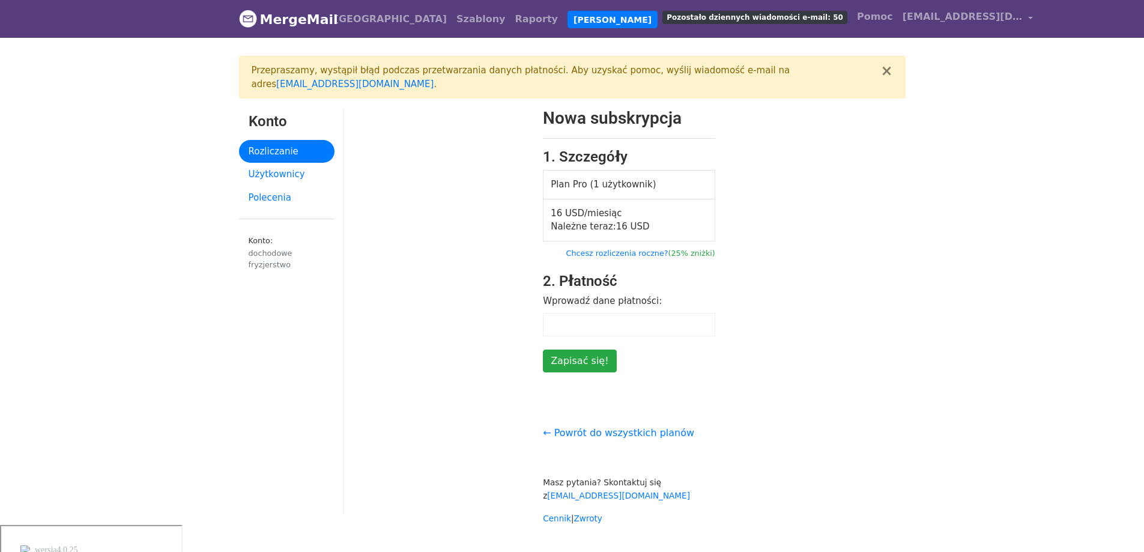
click at [838, 228] on div "Nowa subskrypcja 1. Szczegóły Plan Pro (1 użytkownik) 16 USD/miesiąc Należne te…" at bounding box center [629, 240] width 570 height 264
drag, startPoint x: 820, startPoint y: 253, endPoint x: 658, endPoint y: 248, distance: 162.2
click at [819, 253] on div "Nowa subskrypcja 1. Szczegóły Plan Pro (1 użytkownik) 16 USD/miesiąc Należne te…" at bounding box center [629, 240] width 570 height 264
click at [856, 262] on div "Nowa subskrypcja 1. Szczegóły Plan Pro (1 użytkownik) 16 USD/miesiąc Należne te…" at bounding box center [629, 240] width 570 height 264
click at [762, 253] on div "Nowa subskrypcja 1. Szczegóły Plan Pro (1 użytkownik) 16 USD/miesiąc Należne te…" at bounding box center [629, 240] width 570 height 264
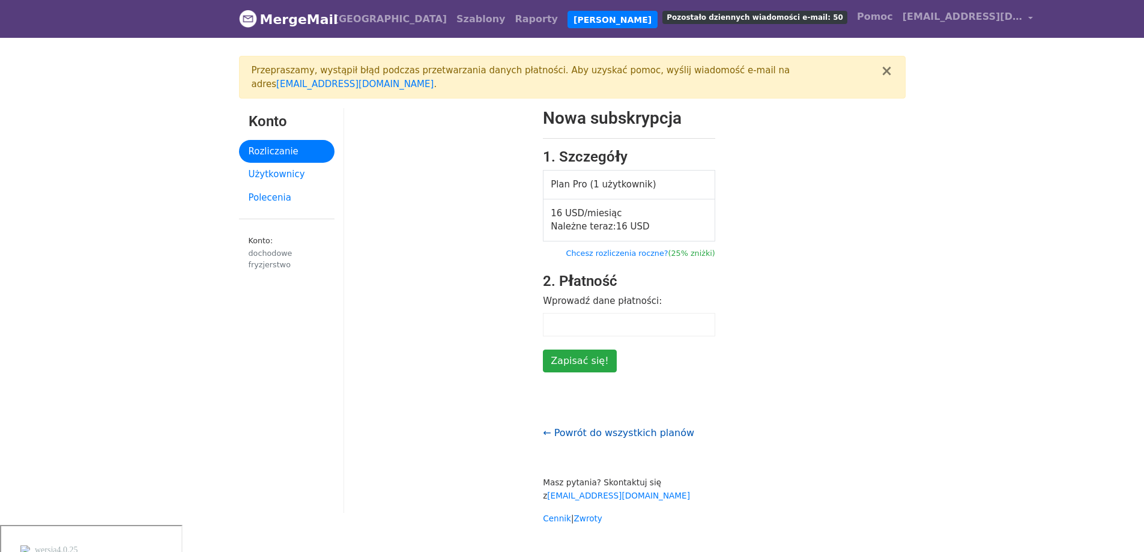
click at [636, 427] on font "← Powrót do wszystkich planów" at bounding box center [618, 432] width 151 height 11
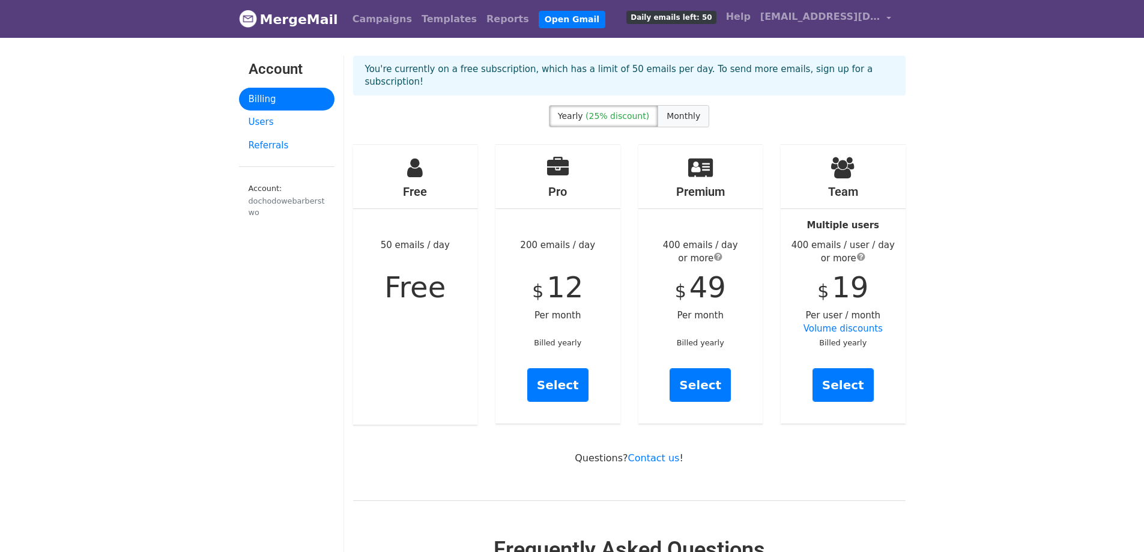
click at [683, 111] on span "Monthly" at bounding box center [683, 116] width 34 height 10
click at [619, 111] on span "(25% discount)" at bounding box center [617, 116] width 64 height 10
click at [681, 111] on span "Monthly" at bounding box center [683, 116] width 34 height 10
click at [686, 109] on label "Monthly" at bounding box center [683, 116] width 52 height 22
click at [624, 109] on label "Yearly (25% discount)" at bounding box center [603, 116] width 109 height 22
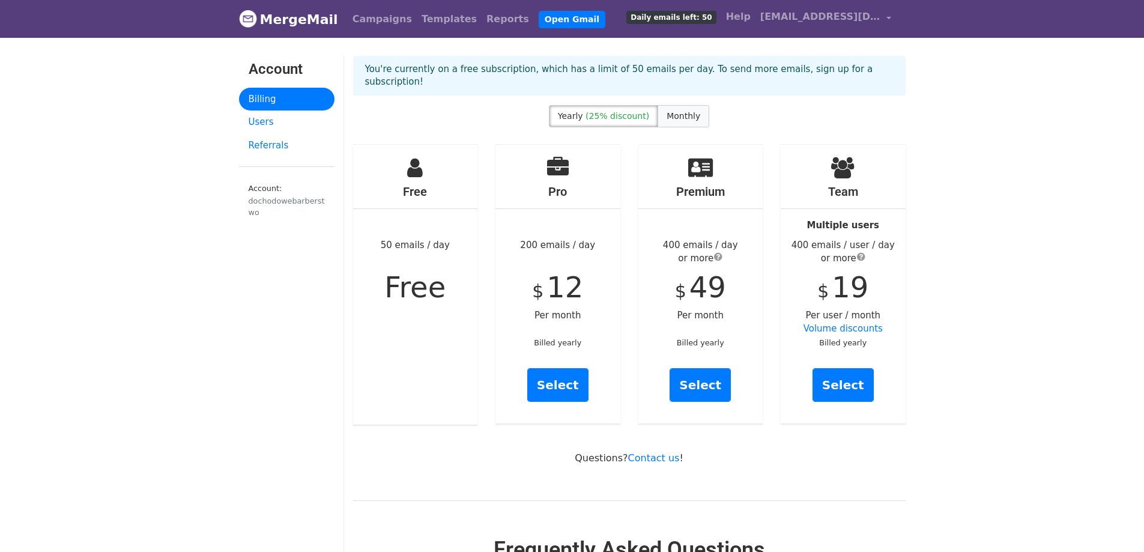
click at [680, 111] on span "Monthly" at bounding box center [683, 116] width 34 height 10
click at [573, 368] on link "Select" at bounding box center [557, 385] width 61 height 34
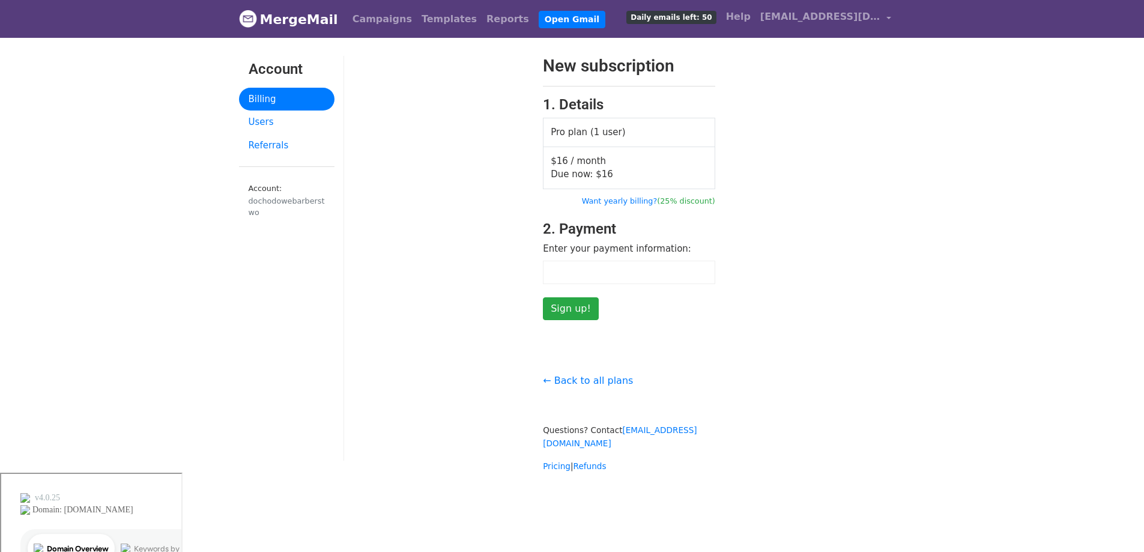
click at [877, 180] on div "New subscription 1. Details Pro plan (1 user) $16 / month Due now: $ 16 Want ye…" at bounding box center [629, 188] width 570 height 264
click at [782, 254] on div "New subscription 1. Details Pro plan (1 user) $16 / month Due now: $ 16 Want ye…" at bounding box center [629, 188] width 570 height 264
click at [848, 231] on div "New subscription 1. Details Pro plan (1 user) $16 / month Due now: $ 16 Want ye…" at bounding box center [629, 188] width 570 height 264
click at [862, 276] on div "New subscription 1. Details Pro plan (1 user) $16 / month Due now: $ 16 Want ye…" at bounding box center [629, 188] width 570 height 264
click at [1016, 132] on body "MergeMail Campaigns Templates Reports Open Gmail Daily emails left: 50 Help [EM…" at bounding box center [572, 308] width 1144 height 617
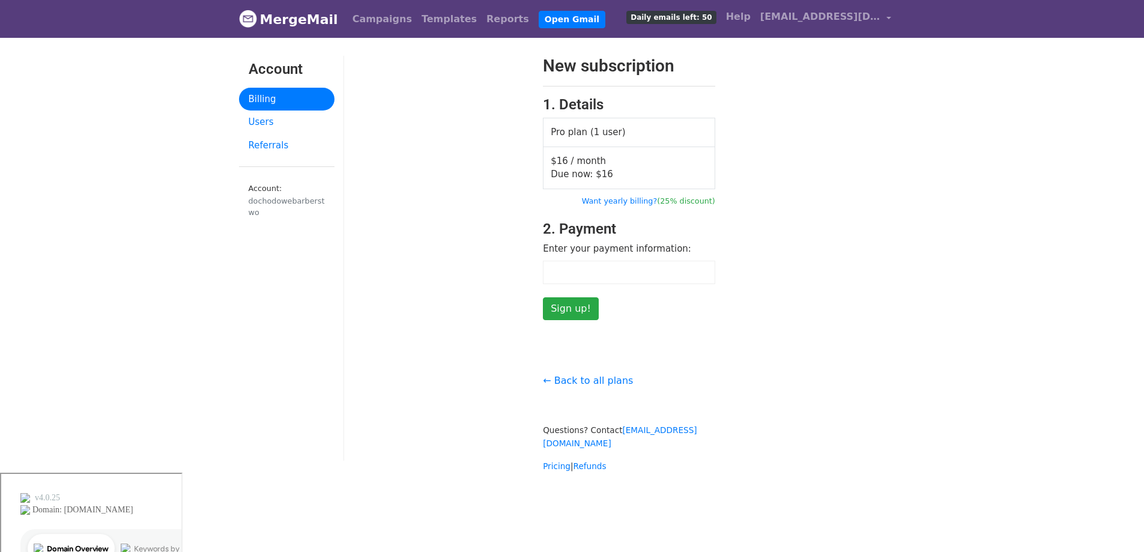
click at [947, 133] on body "MergeMail Campaigns Templates Reports Open Gmail Daily emails left: 50 Help [EM…" at bounding box center [572, 308] width 1144 height 617
click at [942, 180] on body "MergeMail Campaigns Templates Reports Open Gmail Daily emails left: 50 Help [EM…" at bounding box center [572, 308] width 1144 height 617
click at [908, 145] on div "New subscription 1. Details Pro plan (1 user) $16 / month Due now: $ 16 Want ye…" at bounding box center [629, 188] width 570 height 264
drag, startPoint x: 562, startPoint y: 223, endPoint x: 641, endPoint y: 223, distance: 78.7
click at [633, 222] on div "New subscription 1. Details Pro plan (1 user) $16 / month Due now: $ 16 Want ye…" at bounding box center [629, 188] width 190 height 264
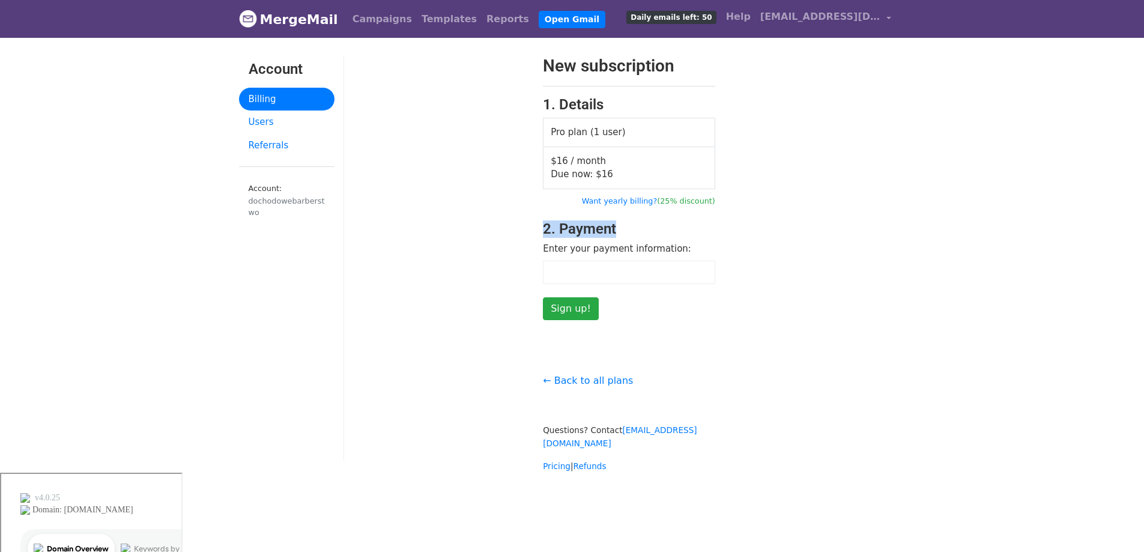
click at [892, 233] on div "New subscription 1. Details Pro plan (1 user) $16 / month Due now: $ 16 Want ye…" at bounding box center [629, 188] width 570 height 264
click at [911, 253] on div "New subscription 1. Details Pro plan (1 user) $16 / month Due now: $ 16 Want ye…" at bounding box center [629, 188] width 570 height 264
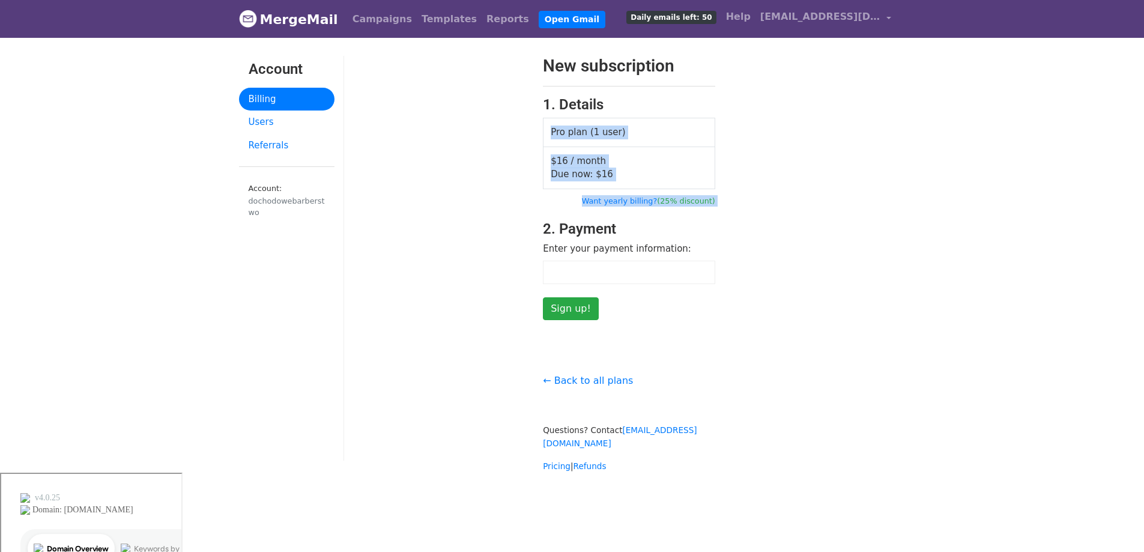
drag, startPoint x: 707, startPoint y: 199, endPoint x: 739, endPoint y: 207, distance: 32.9
click at [739, 207] on div "New subscription 1. Details Pro plan (1 user) $16 / month Due now: $ 16 Want ye…" at bounding box center [629, 188] width 570 height 264
click at [937, 80] on body "MergeMail Campaigns Templates Reports Open Gmail Daily emails left: 50 Help [EM…" at bounding box center [572, 308] width 1144 height 617
click at [916, 158] on body "MergeMail Campaigns Templates Reports Open Gmail Daily emails left: 50 Help [EM…" at bounding box center [572, 308] width 1144 height 617
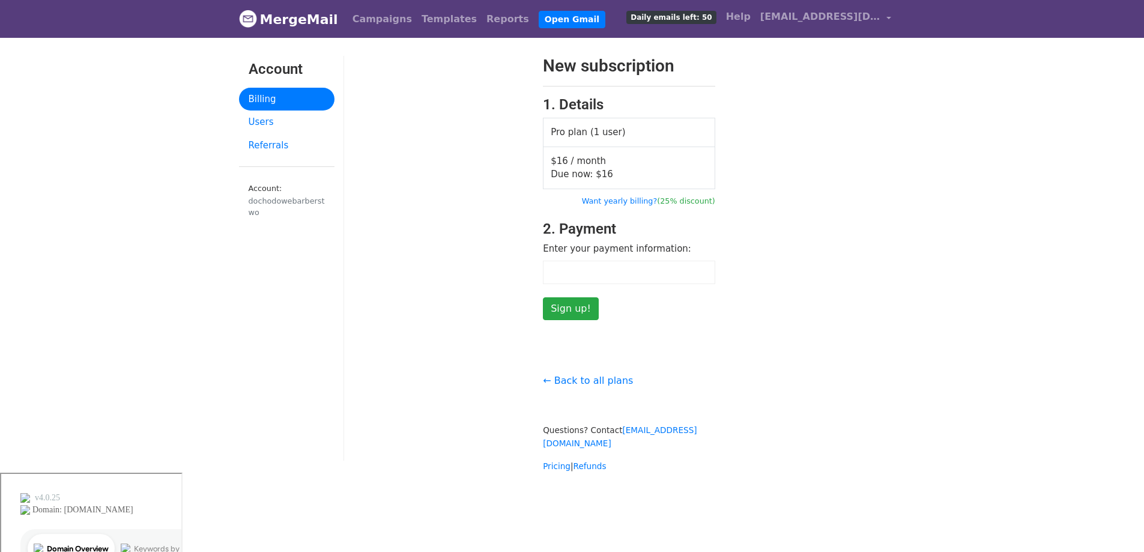
click at [1013, 197] on body "MergeMail Campaigns Templates Reports Open Gmail Daily emails left: 50 Help [EM…" at bounding box center [572, 308] width 1144 height 617
click at [921, 192] on body "MergeMail Campaigns Templates Reports Open Gmail Daily emails left: 50 Help [EM…" at bounding box center [572, 308] width 1144 height 617
click at [907, 189] on div "New subscription 1. Details Pro plan (1 user) $16 / month Due now: $ 16 Want ye…" at bounding box center [629, 188] width 570 height 264
click at [929, 158] on body "MergeMail Campaigns Templates Reports Open Gmail Daily emails left: 50 Help [EM…" at bounding box center [572, 308] width 1144 height 617
click at [949, 174] on body "MergeMail Campaigns Templates Reports Open Gmail Daily emails left: 50 Help [EM…" at bounding box center [572, 308] width 1144 height 617
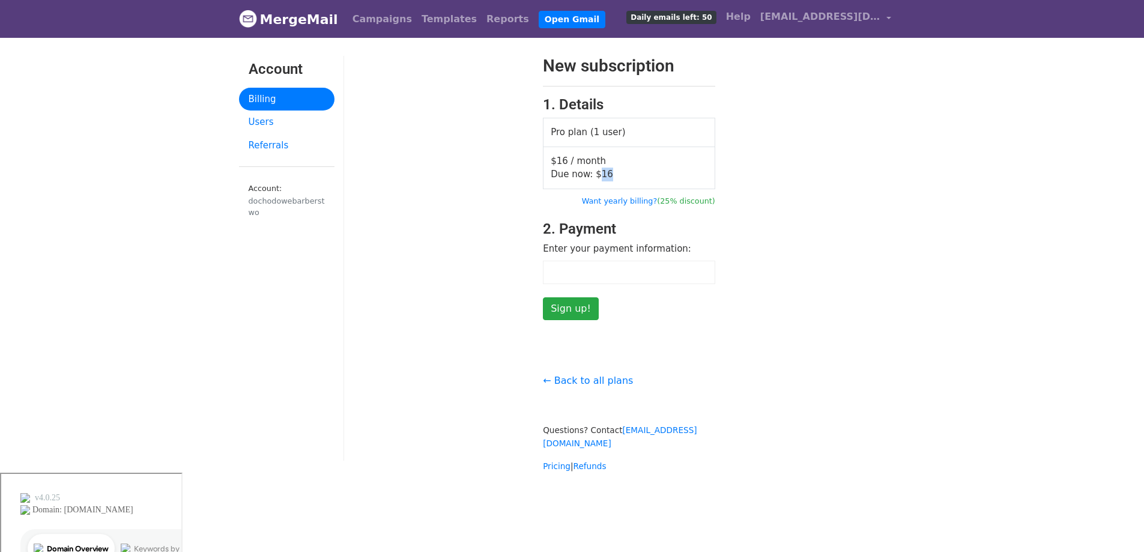
drag, startPoint x: 594, startPoint y: 169, endPoint x: 612, endPoint y: 171, distance: 18.1
click at [612, 171] on td "$16 / month Due now: $ 16" at bounding box center [629, 167] width 172 height 42
click at [907, 176] on div "New subscription 1. Details Pro plan (1 user) $16 / month Due now: $ 16 Want ye…" at bounding box center [629, 188] width 570 height 264
click at [1025, 186] on body "MergeMail Campaigns Templates Reports Open Gmail Daily emails left: 50 Help doc…" at bounding box center [572, 308] width 1144 height 617
click at [995, 172] on body "MergeMail Campaigns Templates Reports Open Gmail Daily emails left: 50 Help doc…" at bounding box center [572, 308] width 1144 height 617
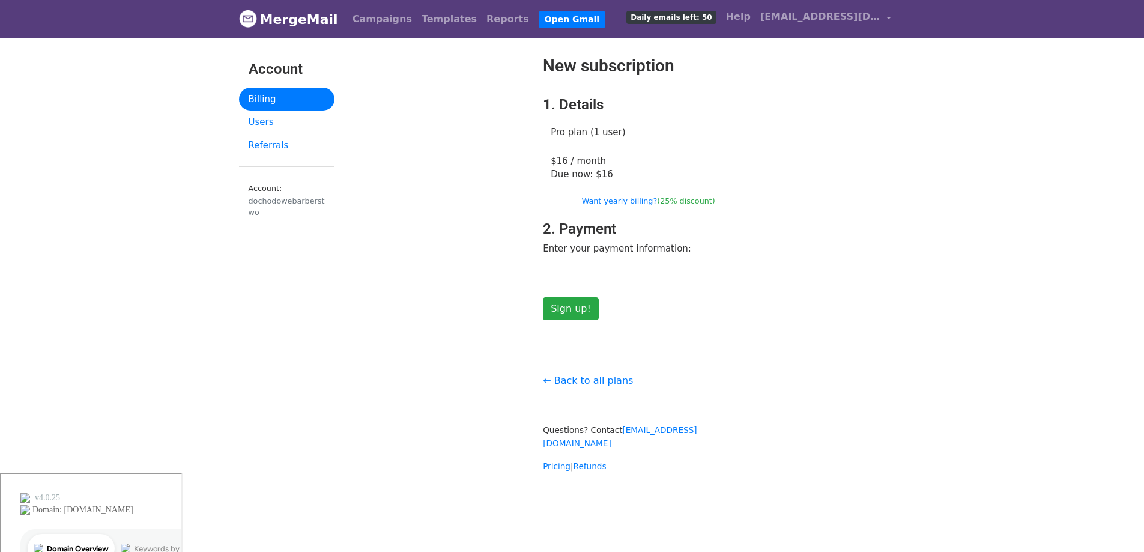
click at [982, 231] on body "MergeMail Campaigns Templates Reports Open Gmail Daily emails left: 50 Help doc…" at bounding box center [572, 308] width 1144 height 617
click at [825, 250] on div "New subscription 1. Details Pro plan (1 user) $16 / month Due now: $ 16 Want ye…" at bounding box center [629, 188] width 570 height 264
drag, startPoint x: 548, startPoint y: 246, endPoint x: 729, endPoint y: 243, distance: 181.3
click at [728, 243] on div "New subscription 1. Details Pro plan (1 user) $16 / month Due now: $ 16 Want ye…" at bounding box center [629, 188] width 570 height 264
click at [729, 243] on div "New subscription 1. Details Pro plan (1 user) $16 / month Due now: $ 16 Want ye…" at bounding box center [629, 188] width 570 height 264
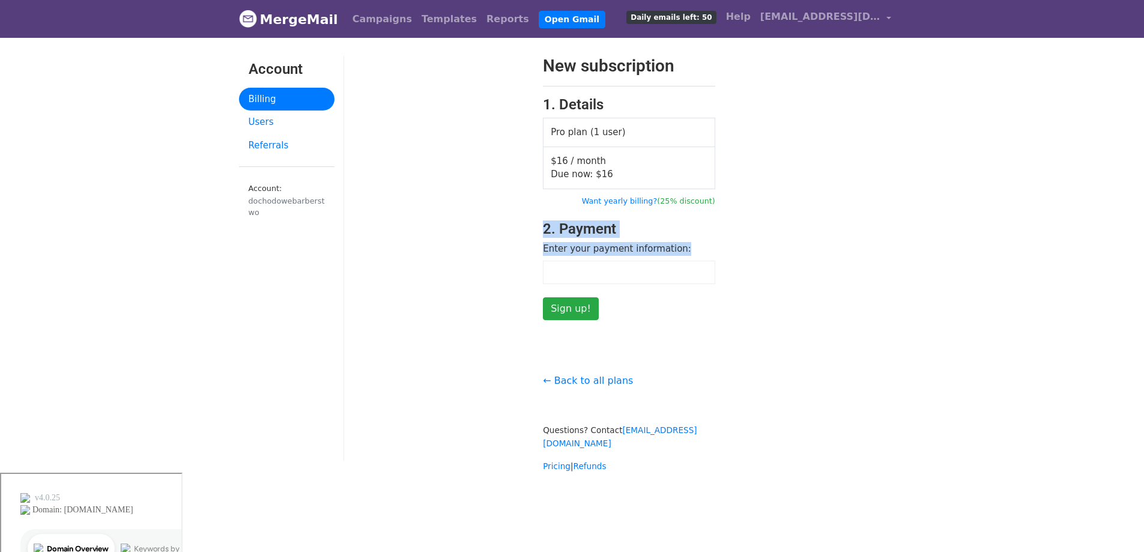
drag, startPoint x: 581, startPoint y: 234, endPoint x: 704, endPoint y: 243, distance: 124.0
click at [699, 241] on div "New subscription 1. Details Pro plan (1 user) $16 / month Due now: $ 16 Want ye…" at bounding box center [629, 188] width 190 height 264
click at [706, 243] on form "New subscription 1. Details Pro plan (1 user) $16 / month Due now: $ 16 Want ye…" at bounding box center [629, 188] width 172 height 264
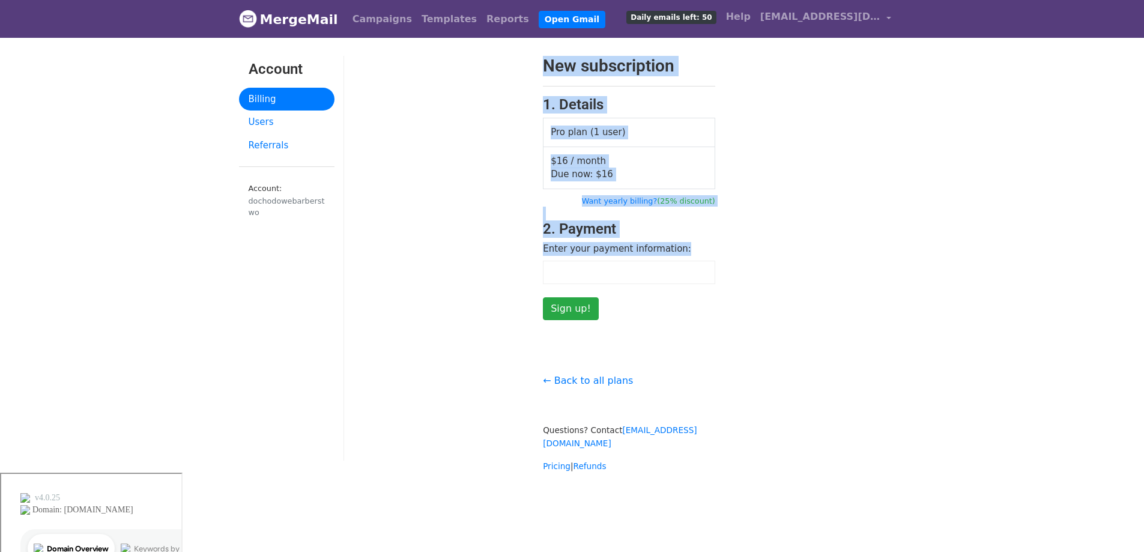
drag, startPoint x: 674, startPoint y: 245, endPoint x: 513, endPoint y: 231, distance: 161.5
click at [509, 231] on div "New subscription 1. Details Pro plan (1 user) $16 / month Due now: $ 16 Want ye…" at bounding box center [629, 188] width 570 height 264
click at [515, 229] on div at bounding box center [439, 188] width 190 height 264
drag, startPoint x: 565, startPoint y: 228, endPoint x: 712, endPoint y: 244, distance: 148.0
click at [711, 244] on div "New subscription 1. Details Pro plan (1 user) $16 / month Due now: $ 16 Want ye…" at bounding box center [629, 188] width 570 height 264
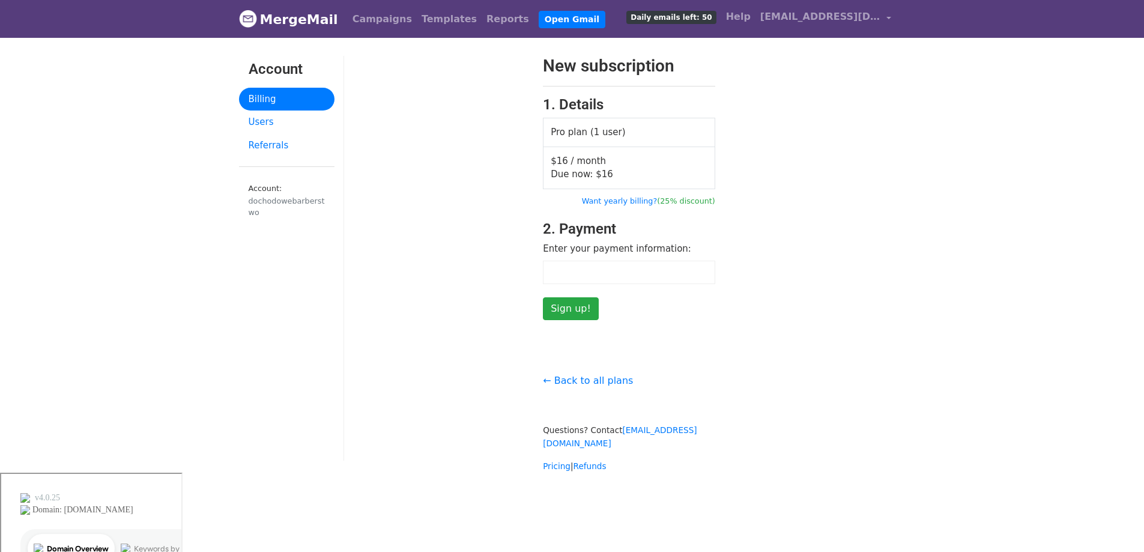
click at [712, 244] on form "New subscription 1. Details Pro plan (1 user) $16 / month Due now: $ 16 Want ye…" at bounding box center [629, 188] width 172 height 264
click at [561, 300] on input "Sign up!" at bounding box center [571, 308] width 56 height 23
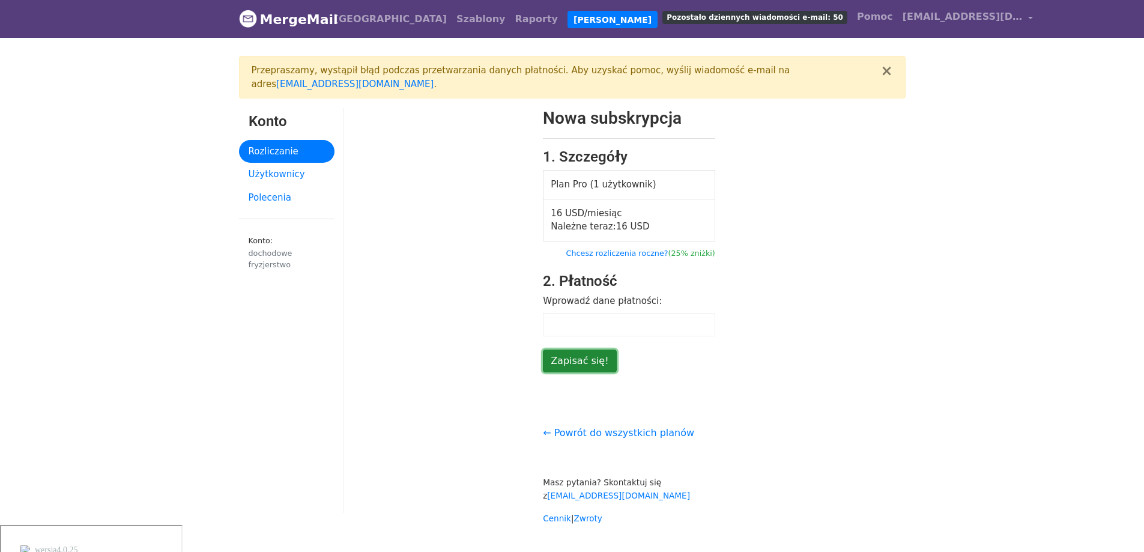
click at [576, 349] on input "Zapisać się!" at bounding box center [579, 360] width 73 height 23
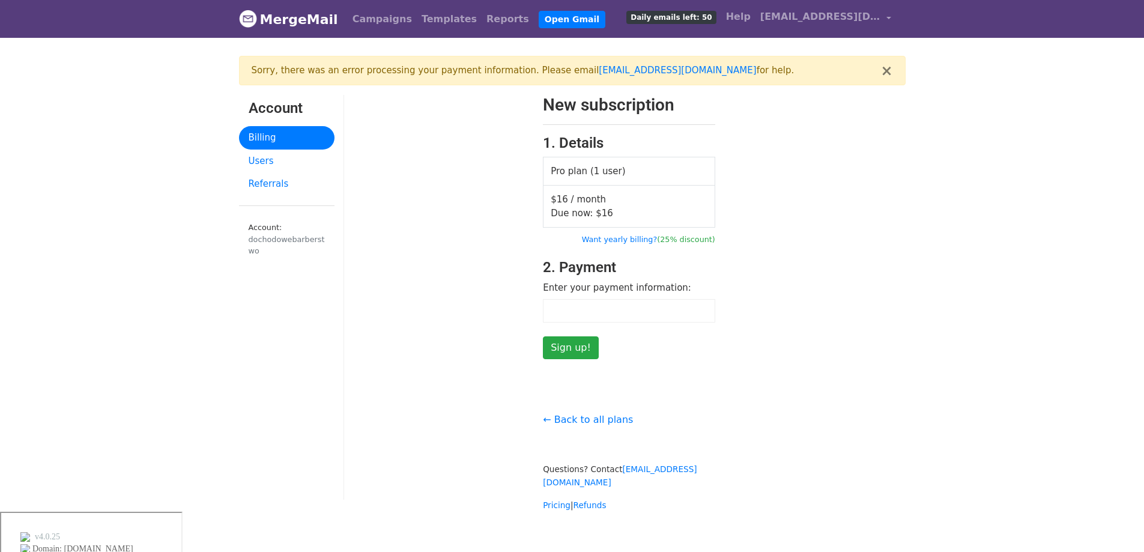
click at [778, 223] on div "New subscription 1. Details Pro plan (1 user) $16 / month Due now: $ 16 Want ye…" at bounding box center [629, 227] width 570 height 264
drag, startPoint x: 474, startPoint y: 66, endPoint x: 581, endPoint y: 74, distance: 107.8
click at [571, 71] on div "Sorry, there was an error processing your payment information. Please email [EM…" at bounding box center [566, 71] width 629 height 14
click at [845, 140] on div "New subscription 1. Details Pro plan (1 user) $16 / month Due now: $ 16 Want ye…" at bounding box center [629, 227] width 570 height 264
click at [575, 344] on input "Sign up!" at bounding box center [571, 347] width 56 height 23
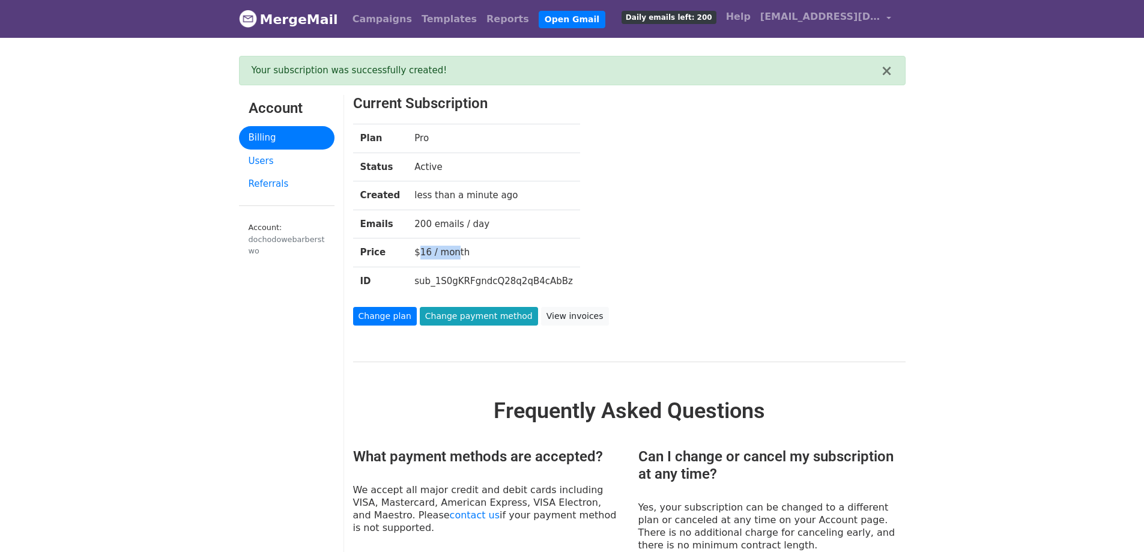
click at [465, 252] on td "$16 / month" at bounding box center [493, 252] width 173 height 29
click at [693, 196] on div "Plan Pro Status Active Created less than a minute ago Emails 200 emails / day P…" at bounding box center [605, 215] width 523 height 183
click at [718, 204] on div "Plan Pro Status Active Created less than a minute ago Emails 200 emails / day P…" at bounding box center [605, 215] width 523 height 183
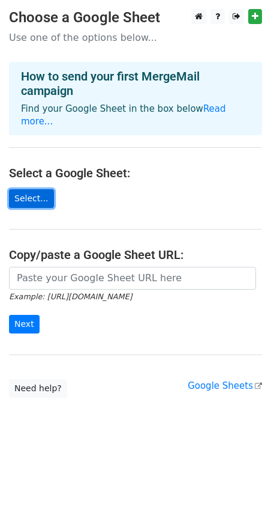
click at [32, 191] on link "Select..." at bounding box center [31, 198] width 45 height 19
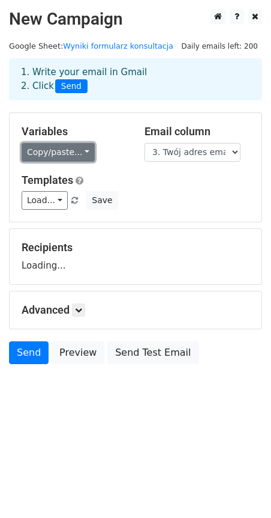
click at [66, 145] on link "Copy/paste..." at bounding box center [58, 152] width 73 height 19
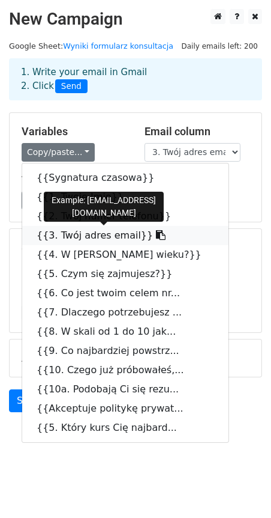
click at [73, 235] on link "{{3. Twój adres email}}" at bounding box center [125, 235] width 207 height 19
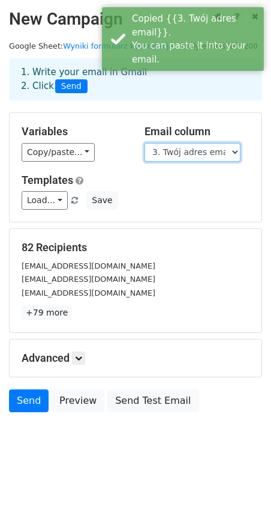
drag, startPoint x: 174, startPoint y: 149, endPoint x: 179, endPoint y: 155, distance: 8.1
click at [174, 149] on select "Sygnatura czasowa 1. Twoje Imię 2. Twój numer telefonu 3. Twój adres email 4. W…" at bounding box center [193, 152] width 96 height 19
click at [145, 143] on select "Sygnatura czasowa 1. Twoje Imię 2. Twój numer telefonu 3. Twój adres email 4. W…" at bounding box center [193, 152] width 96 height 19
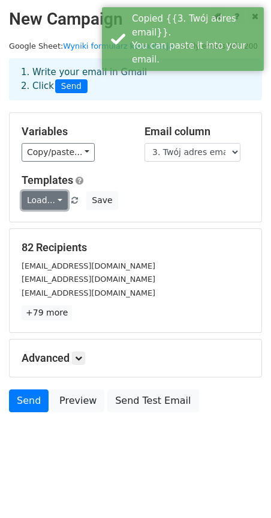
click at [52, 201] on link "Load..." at bounding box center [45, 200] width 46 height 19
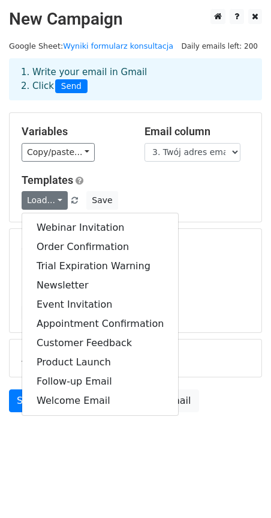
click at [174, 184] on h5 "Templates" at bounding box center [136, 180] width 228 height 13
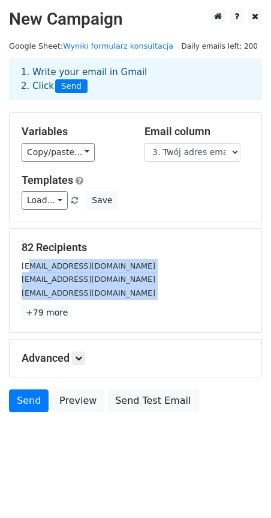
drag, startPoint x: 48, startPoint y: 282, endPoint x: 97, endPoint y: 306, distance: 55.0
click at [93, 305] on div "82 Recipients [EMAIL_ADDRESS][DOMAIN_NAME] [EMAIL_ADDRESS][DOMAIN_NAME] [EMAIL_…" at bounding box center [136, 280] width 228 height 79
click at [98, 307] on p "+79 more" at bounding box center [136, 312] width 228 height 15
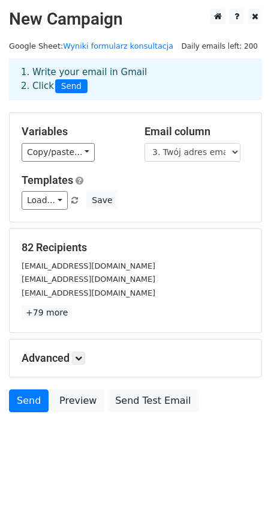
click at [73, 355] on h5 "Advanced" at bounding box center [136, 357] width 228 height 13
click at [80, 357] on icon at bounding box center [78, 357] width 7 height 7
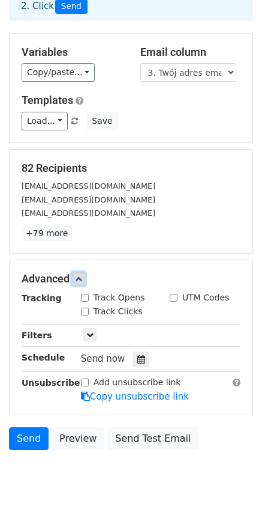
scroll to position [95, 0]
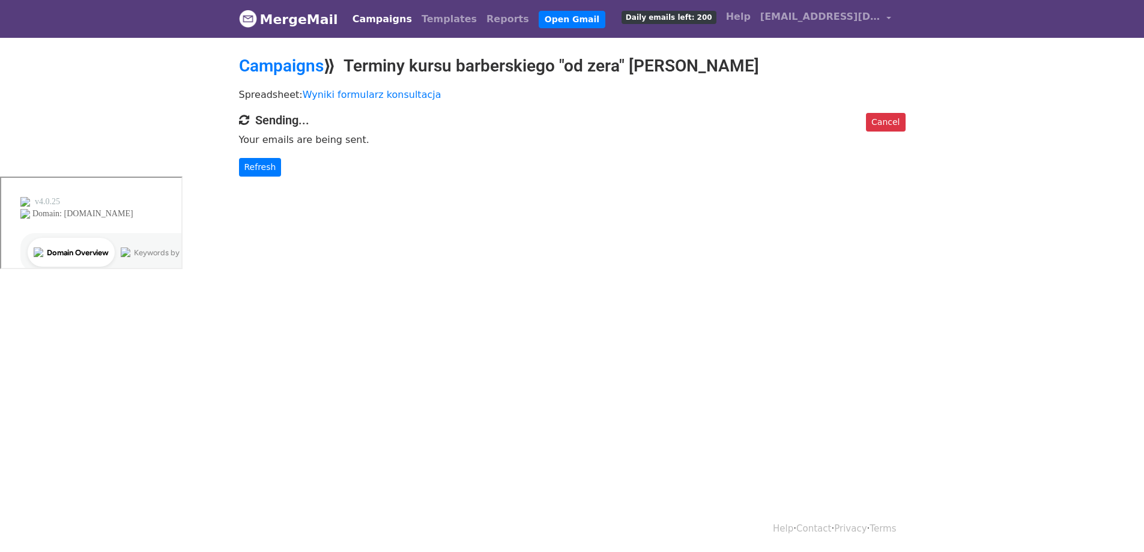
drag, startPoint x: 632, startPoint y: 136, endPoint x: 623, endPoint y: 130, distance: 10.3
click at [632, 136] on p "Your emails are being sent." at bounding box center [572, 139] width 666 height 13
